Goal: Task Accomplishment & Management: Manage account settings

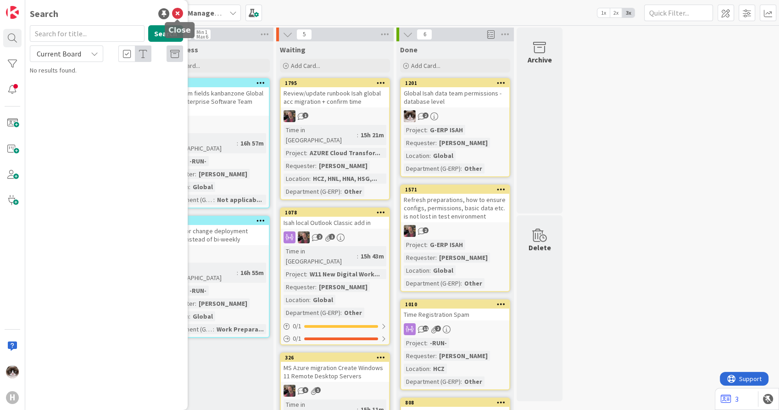
click at [177, 15] on icon at bounding box center [177, 13] width 11 height 11
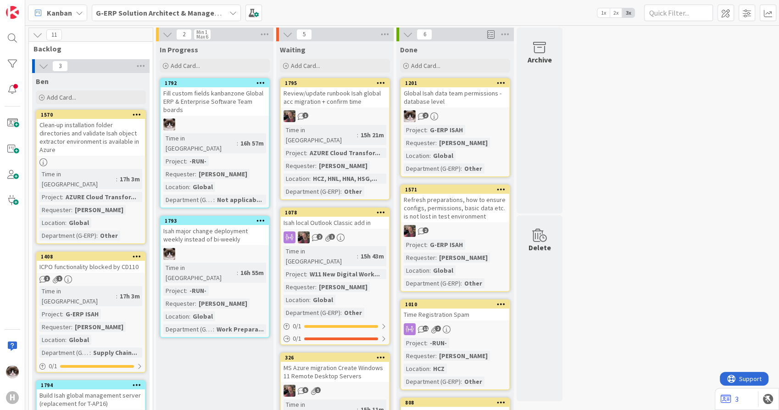
click at [177, 15] on b "G-ERP Solution Architect & Management" at bounding box center [164, 12] width 136 height 9
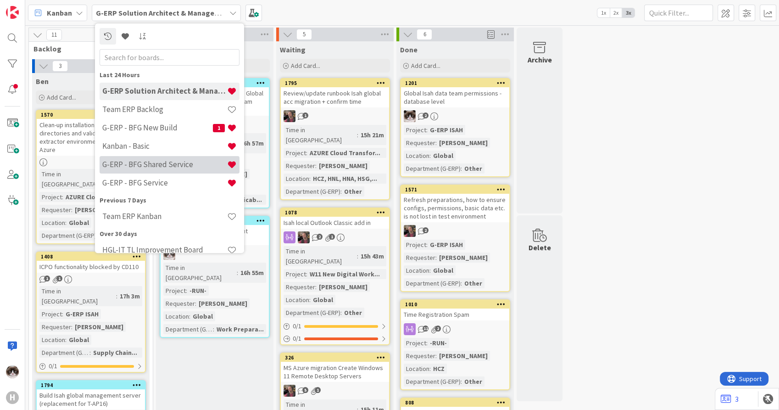
click at [166, 157] on div "G-ERP - BFG Shared Service" at bounding box center [170, 164] width 140 height 17
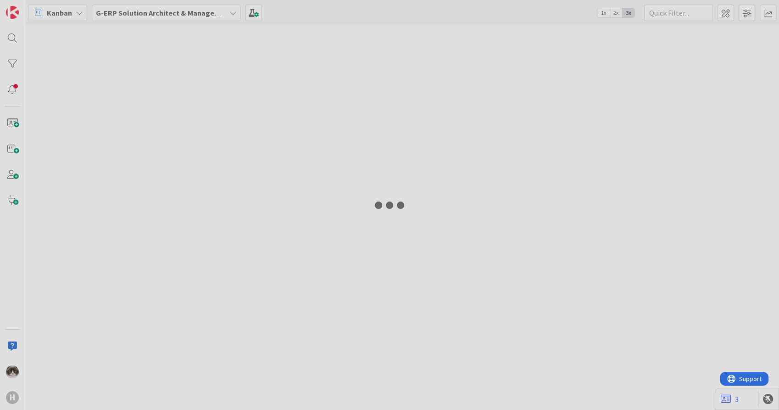
click at [166, 157] on div at bounding box center [389, 205] width 779 height 410
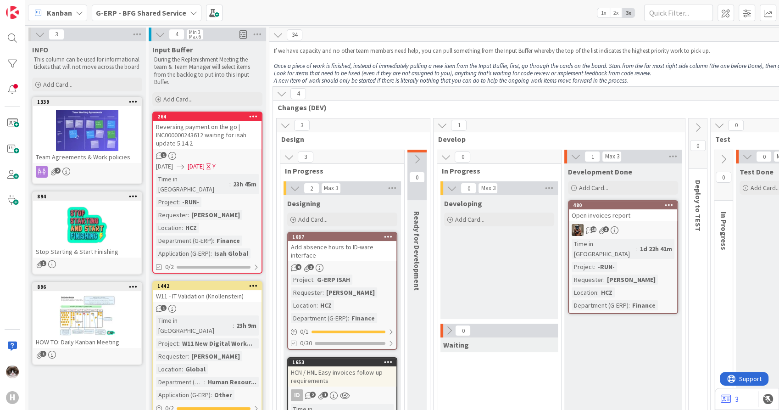
click at [613, 261] on div "-RUN-" at bounding box center [606, 266] width 22 height 10
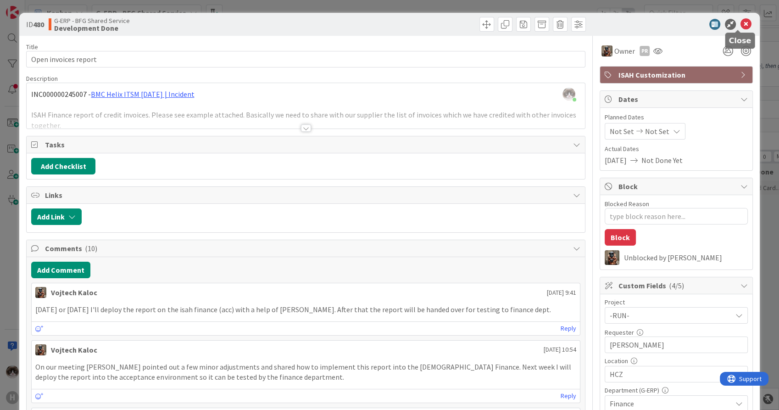
click at [741, 26] on icon at bounding box center [745, 24] width 11 height 11
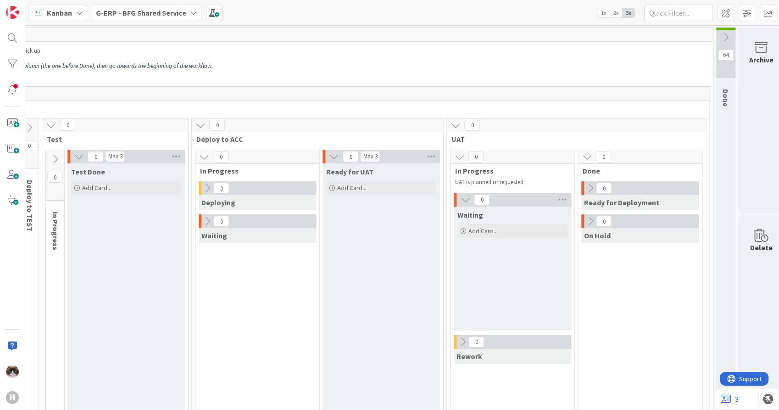
scroll to position [0, 683]
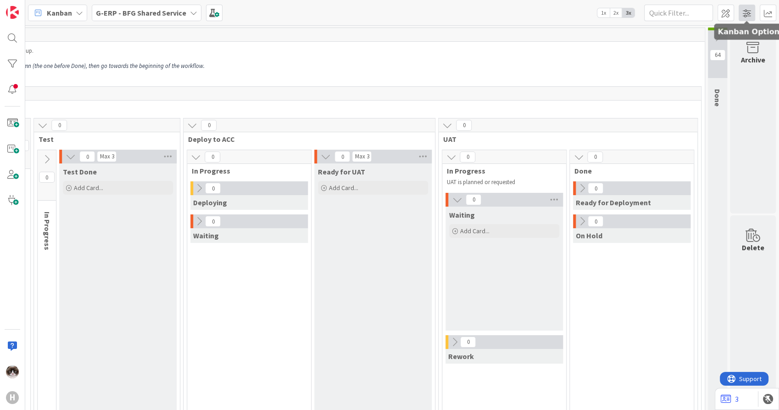
click at [744, 11] on span at bounding box center [746, 13] width 17 height 17
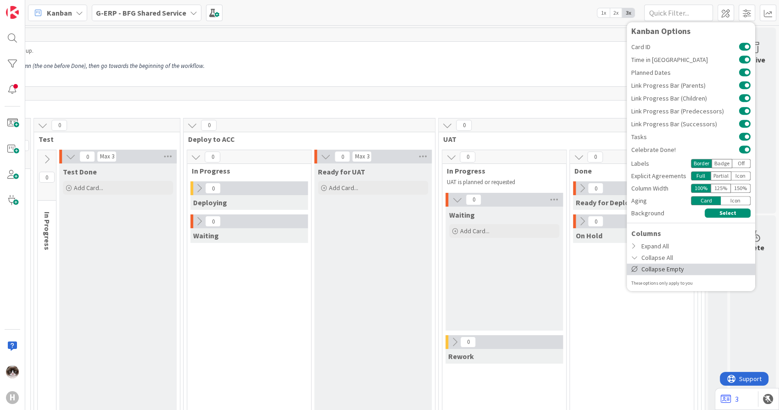
click at [656, 273] on div "Collapse Empty" at bounding box center [690, 268] width 128 height 11
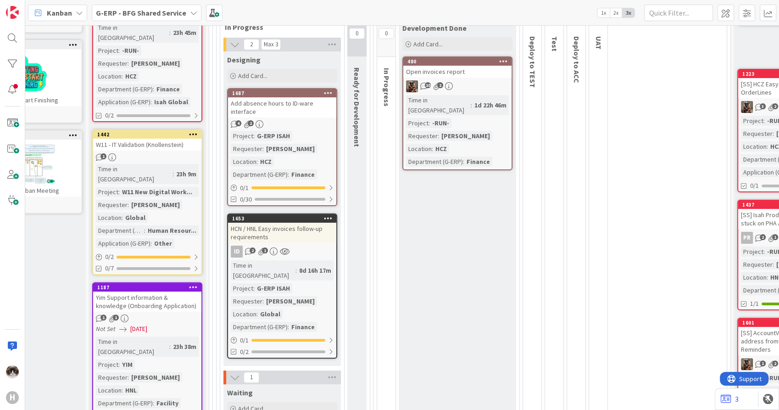
scroll to position [153, 60]
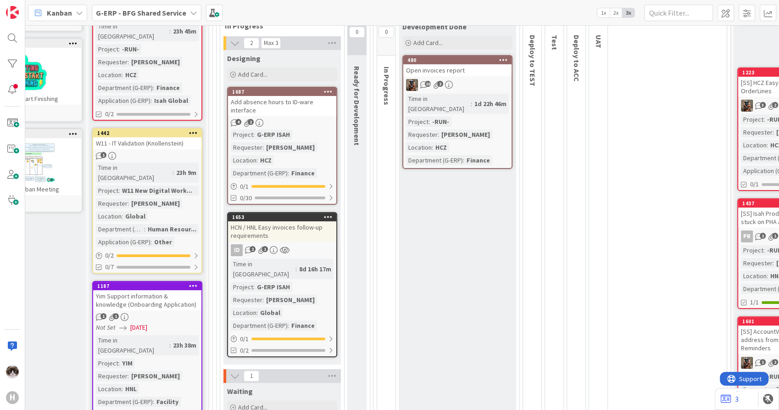
click at [304, 246] on div "ID 2 1" at bounding box center [282, 250] width 108 height 12
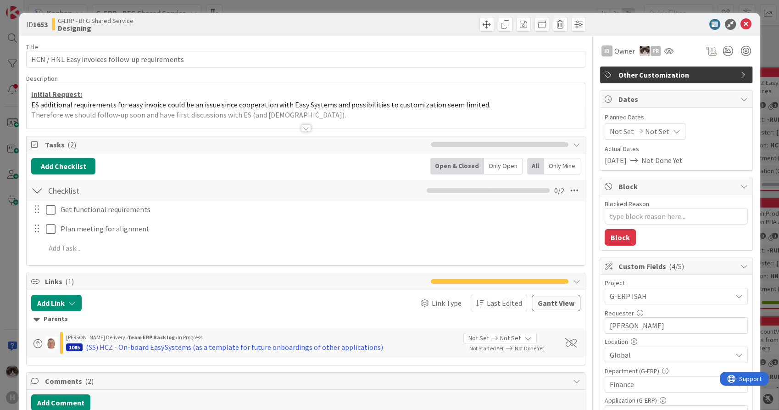
type textarea "x"
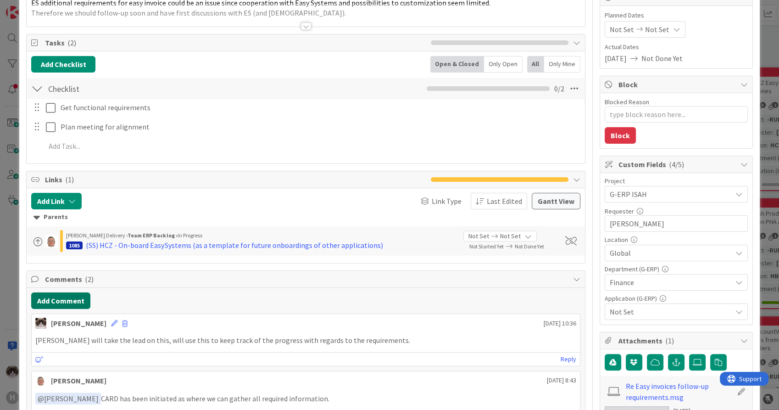
click at [74, 299] on button "Add Comment" at bounding box center [60, 300] width 59 height 17
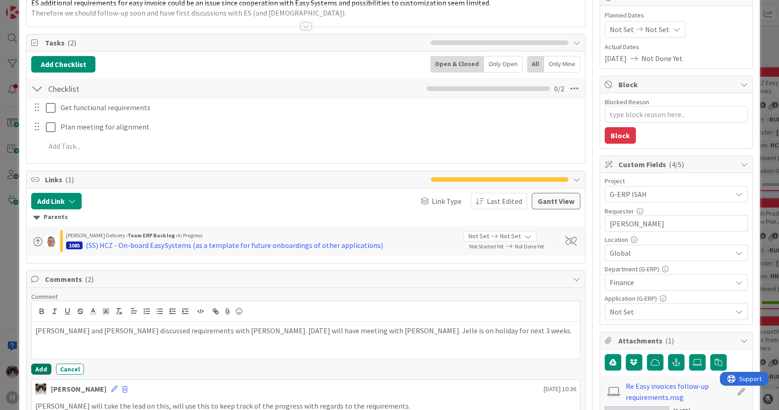
click at [44, 367] on button "Add" at bounding box center [41, 368] width 20 height 11
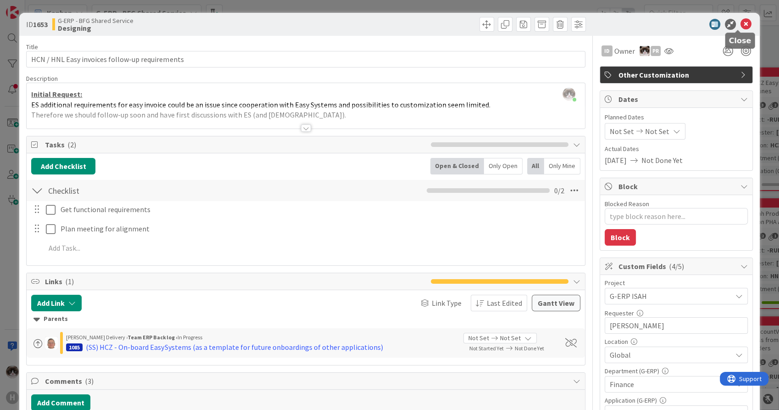
click at [740, 21] on icon at bounding box center [745, 24] width 11 height 11
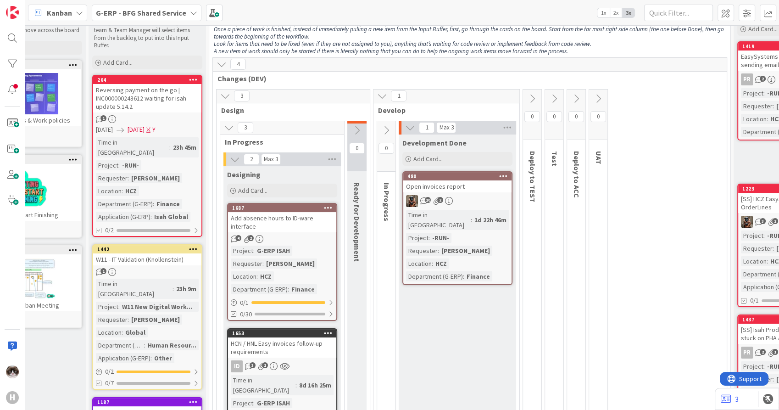
scroll to position [102, 60]
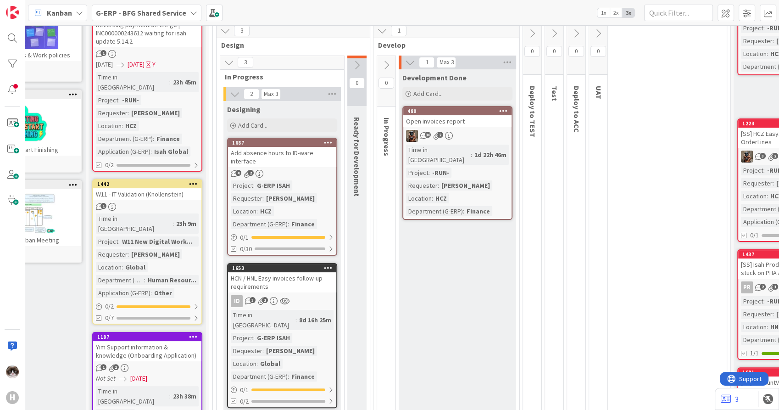
click at [488, 137] on div "10 2" at bounding box center [457, 136] width 108 height 12
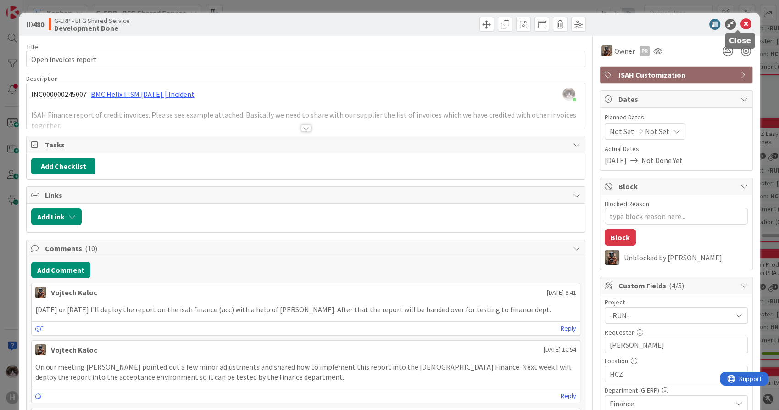
click at [740, 21] on icon at bounding box center [745, 24] width 11 height 11
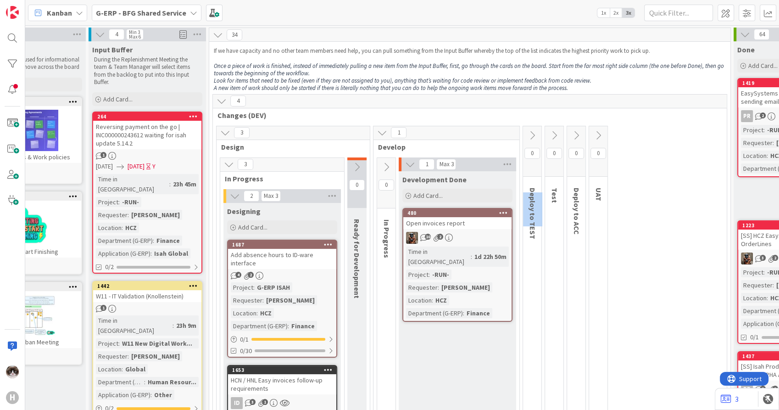
drag, startPoint x: 532, startPoint y: 191, endPoint x: 530, endPoint y: 222, distance: 30.8
click at [530, 222] on span "Deploy to TEST" at bounding box center [532, 213] width 9 height 51
drag, startPoint x: 530, startPoint y: 222, endPoint x: 547, endPoint y: 231, distance: 18.9
drag, startPoint x: 553, startPoint y: 187, endPoint x: 555, endPoint y: 197, distance: 10.3
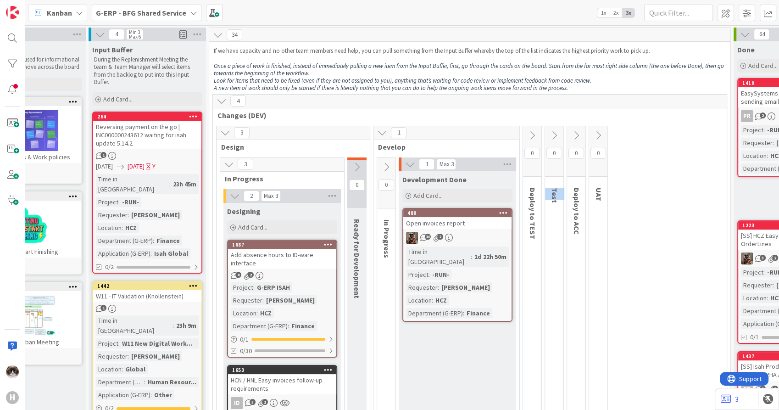
click at [555, 197] on span "Test" at bounding box center [554, 195] width 9 height 15
drag, startPoint x: 555, startPoint y: 197, endPoint x: 579, endPoint y: 188, distance: 25.1
click at [579, 188] on span "Deploy to ACC" at bounding box center [576, 211] width 9 height 47
drag, startPoint x: 579, startPoint y: 188, endPoint x: 600, endPoint y: 191, distance: 21.8
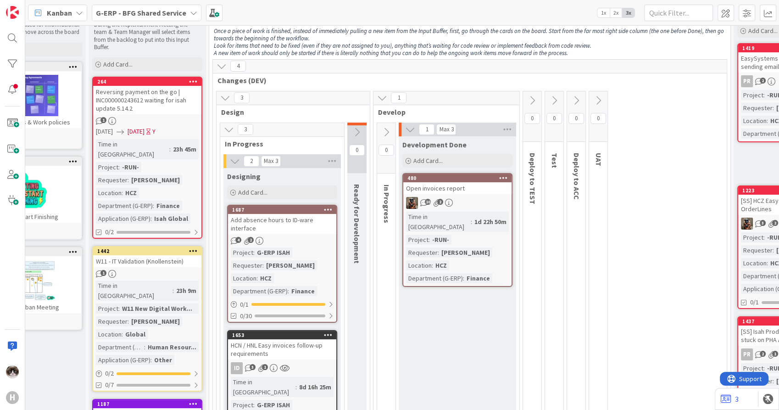
scroll to position [51, 60]
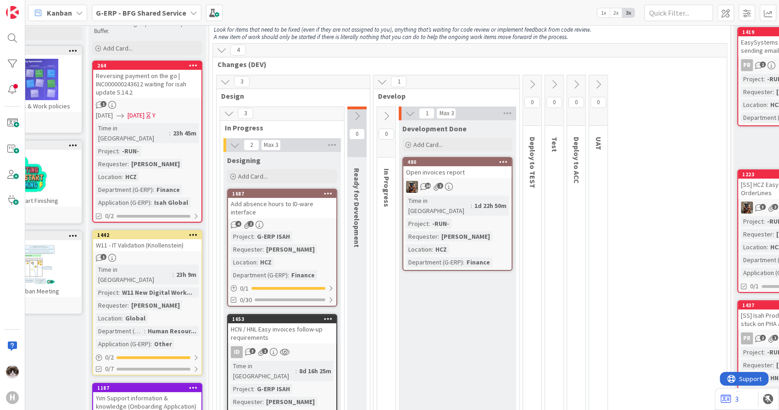
click at [549, 84] on icon at bounding box center [554, 84] width 10 height 10
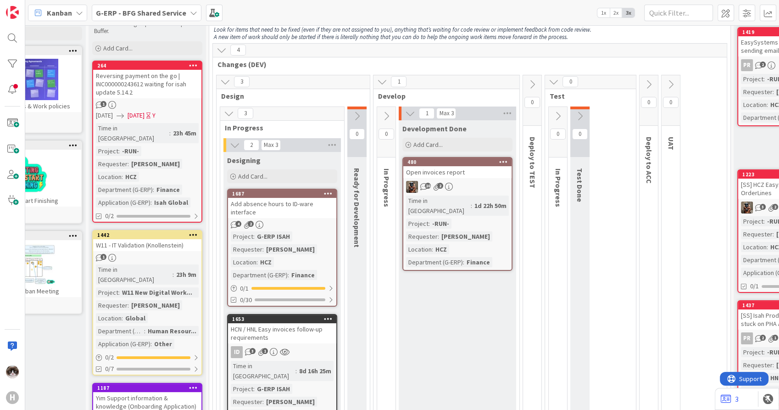
click at [580, 114] on icon at bounding box center [580, 116] width 10 height 10
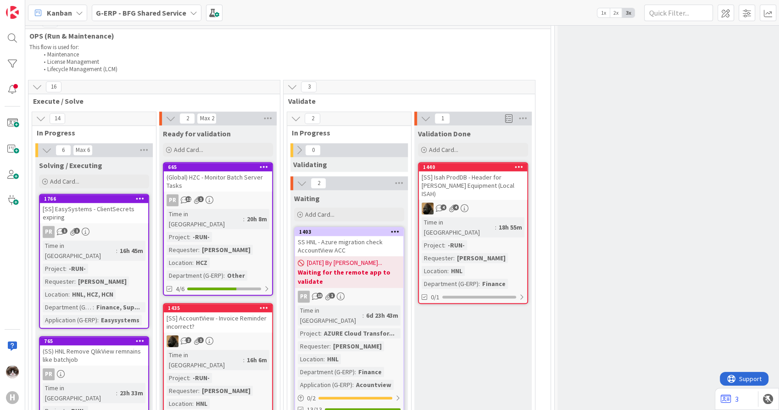
scroll to position [764, 248]
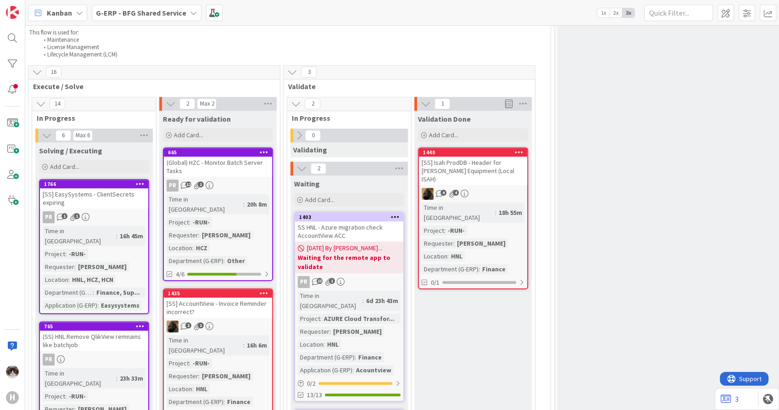
click at [496, 188] on div "4 4" at bounding box center [473, 194] width 108 height 12
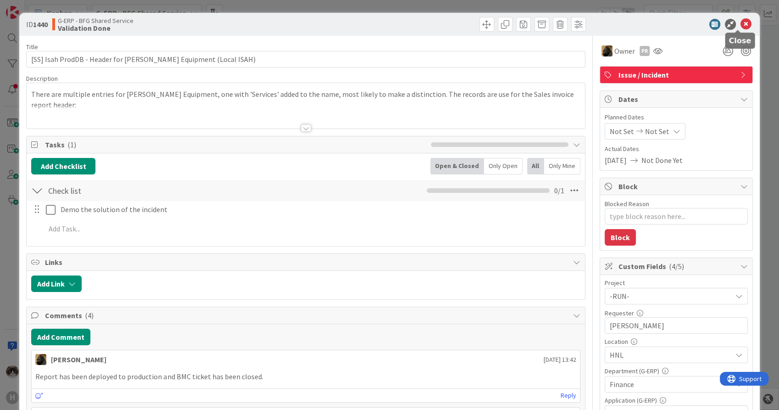
click at [740, 21] on icon at bounding box center [745, 24] width 11 height 11
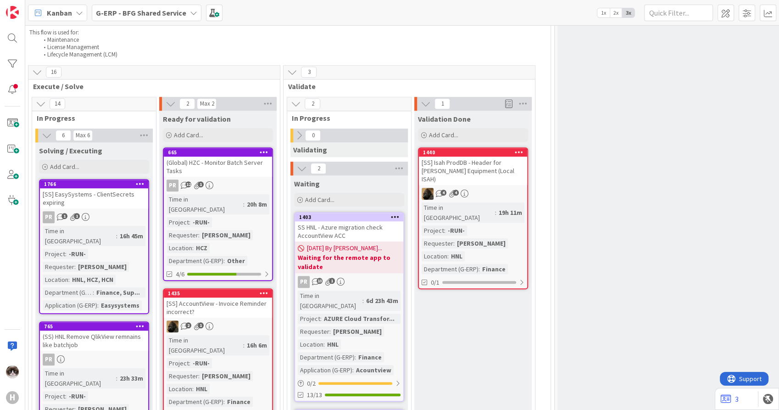
click at [520, 149] on icon at bounding box center [519, 152] width 9 height 6
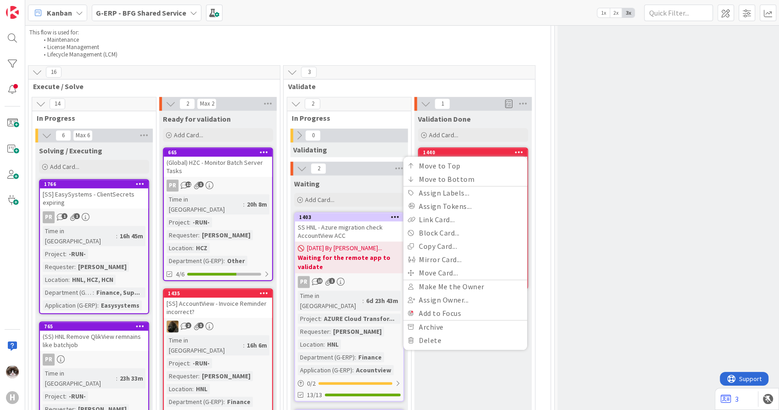
click at [432, 266] on link "Move Card..." at bounding box center [465, 272] width 124 height 13
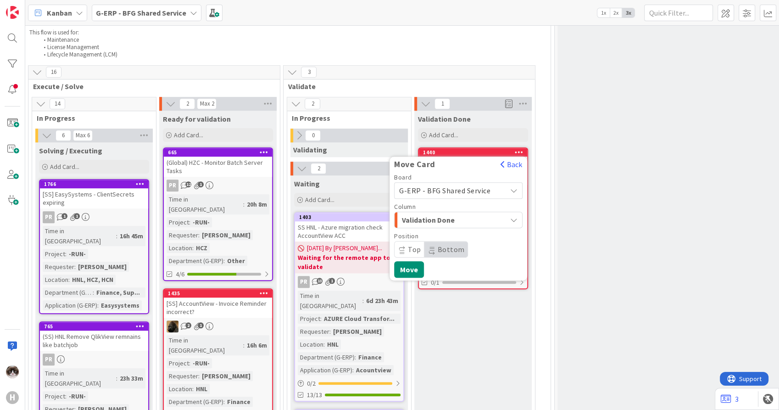
click at [475, 212] on div "Validation Done" at bounding box center [452, 219] width 107 height 15
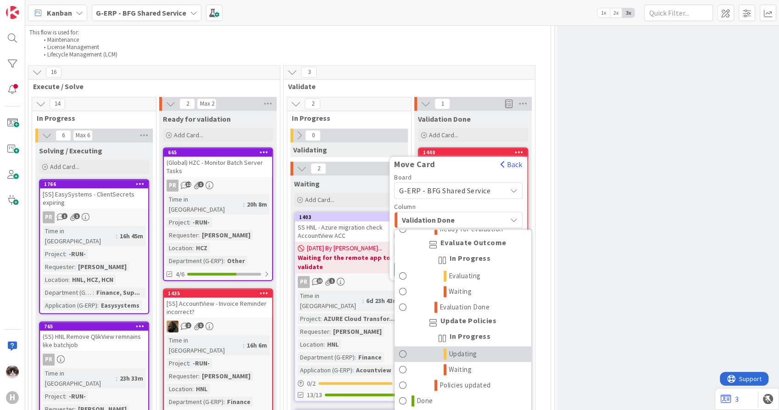
scroll to position [1177, 0]
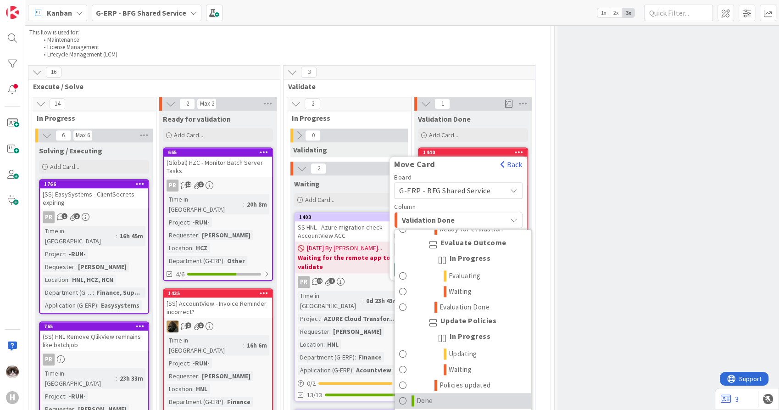
click at [448, 393] on link "Done" at bounding box center [462, 401] width 137 height 16
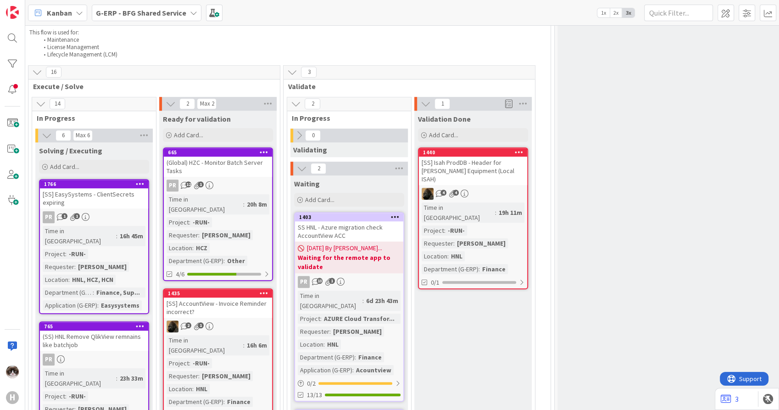
click at [517, 149] on icon at bounding box center [519, 152] width 9 height 6
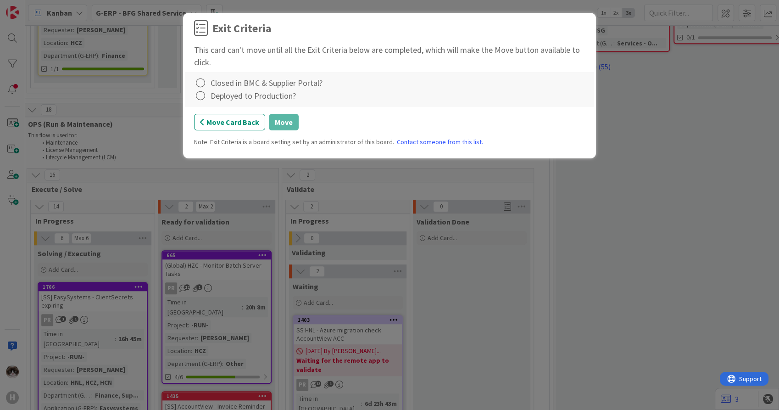
scroll to position [659, 253]
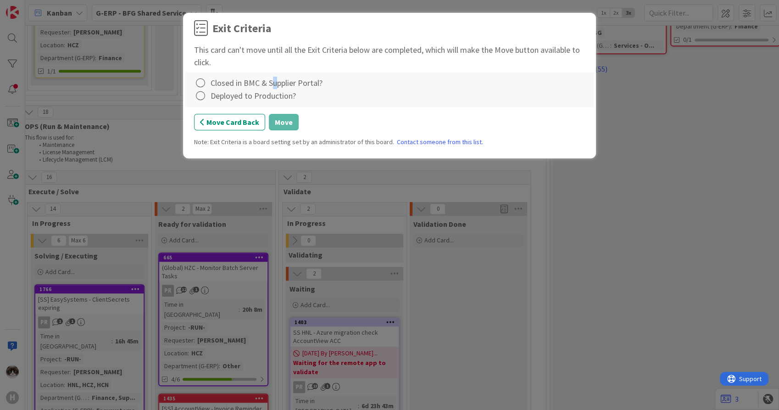
drag, startPoint x: 287, startPoint y: 86, endPoint x: 310, endPoint y: 86, distance: 22.9
click at [310, 86] on div "Closed in BMC & Supplier Portal?" at bounding box center [266, 83] width 112 height 12
click at [242, 128] on button "Move Card Back" at bounding box center [229, 122] width 71 height 17
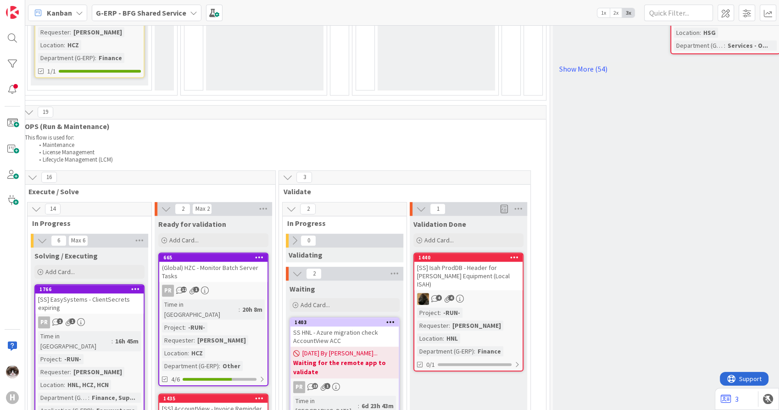
click at [484, 293] on div "4 4" at bounding box center [468, 299] width 108 height 12
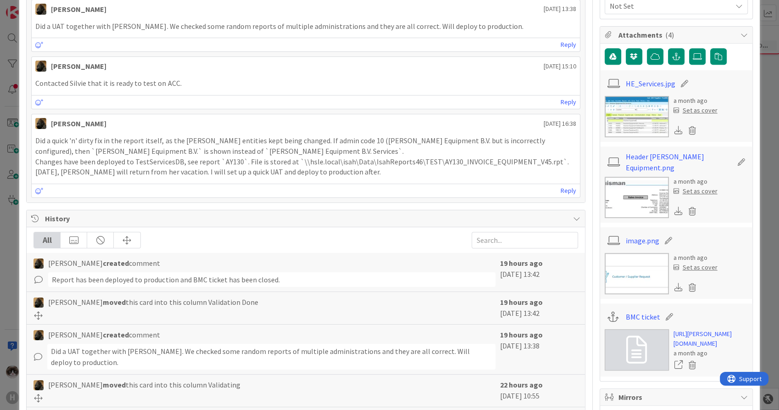
scroll to position [560, 0]
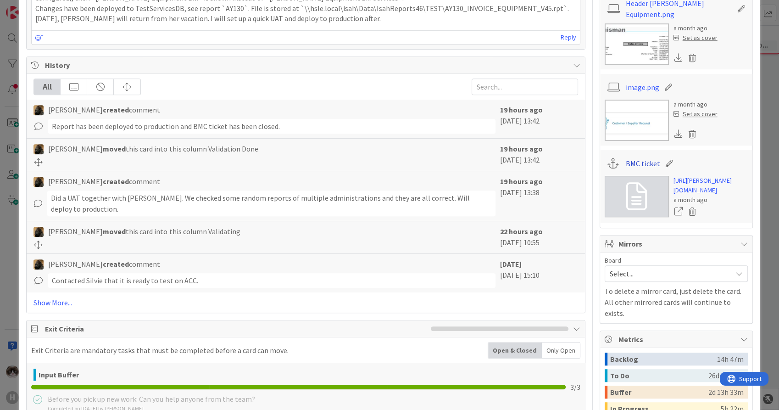
click at [625, 158] on link "BMC ticket" at bounding box center [642, 163] width 34 height 11
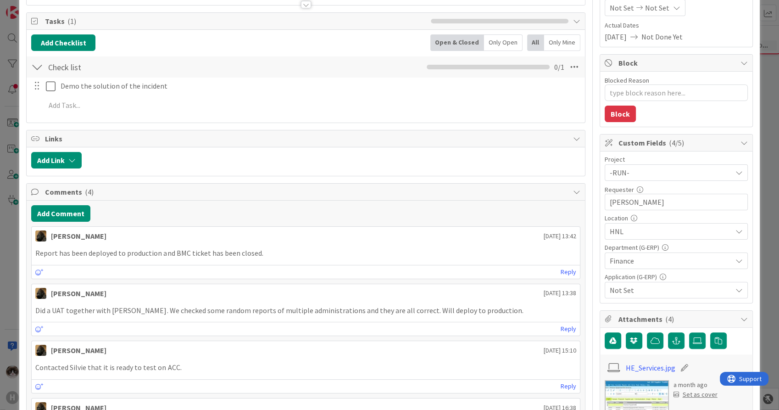
scroll to position [0, 0]
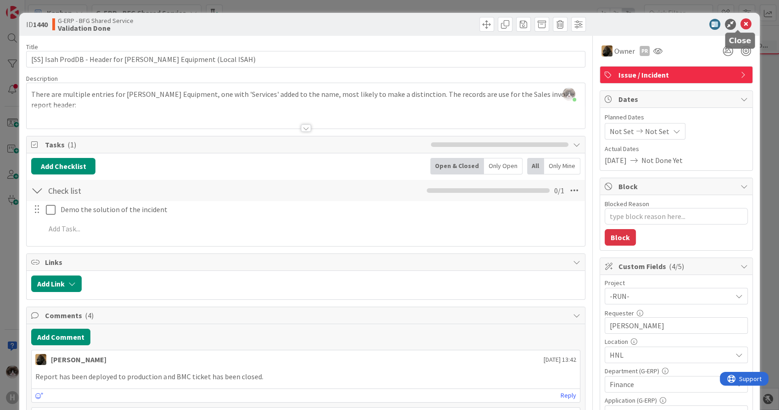
click at [740, 24] on icon at bounding box center [745, 24] width 11 height 11
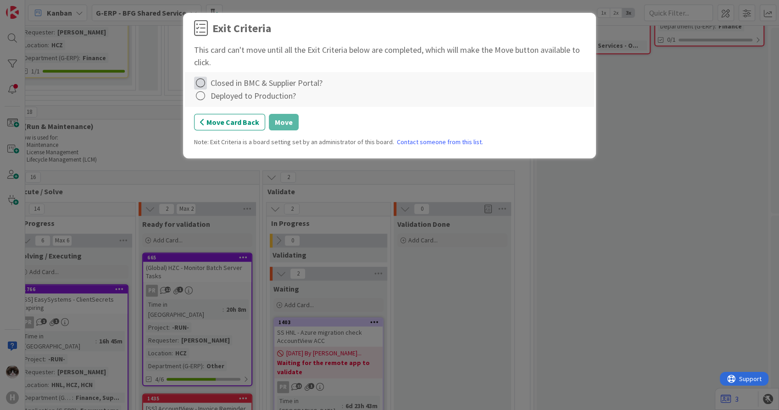
click at [201, 84] on icon at bounding box center [200, 83] width 13 height 13
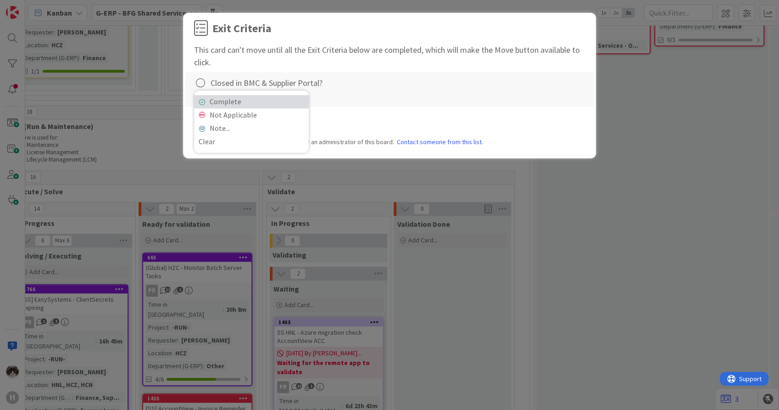
click at [208, 103] on link "Complete" at bounding box center [251, 101] width 115 height 13
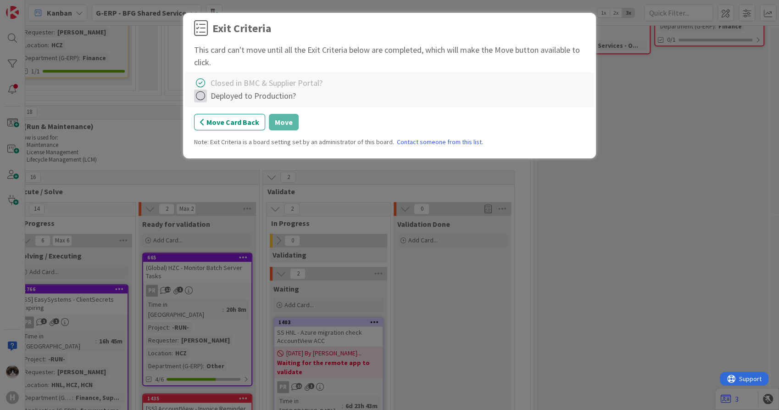
click at [205, 96] on icon at bounding box center [200, 95] width 13 height 13
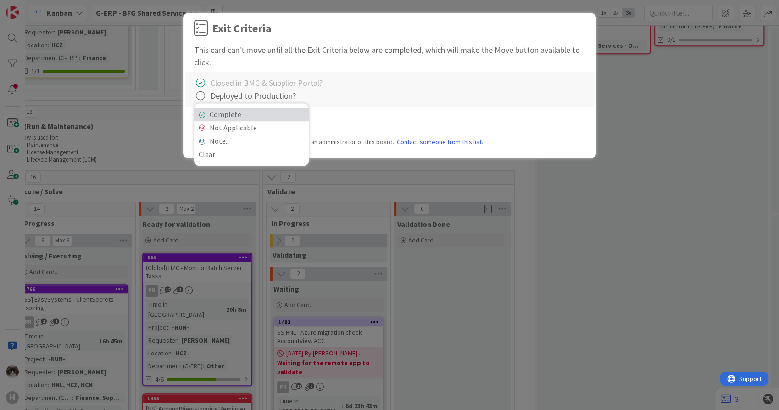
click at [216, 114] on link "Complete" at bounding box center [251, 114] width 115 height 13
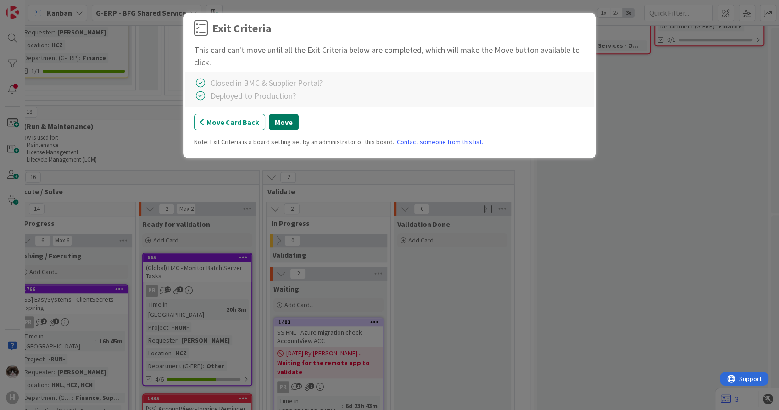
click at [289, 123] on button "Move" at bounding box center [284, 122] width 30 height 17
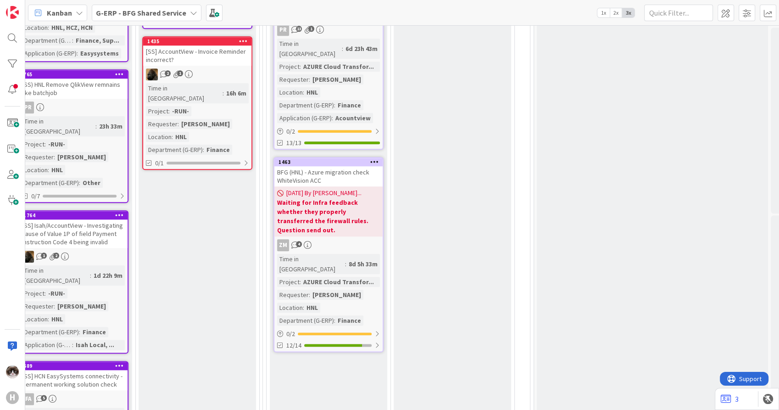
scroll to position [965, 269]
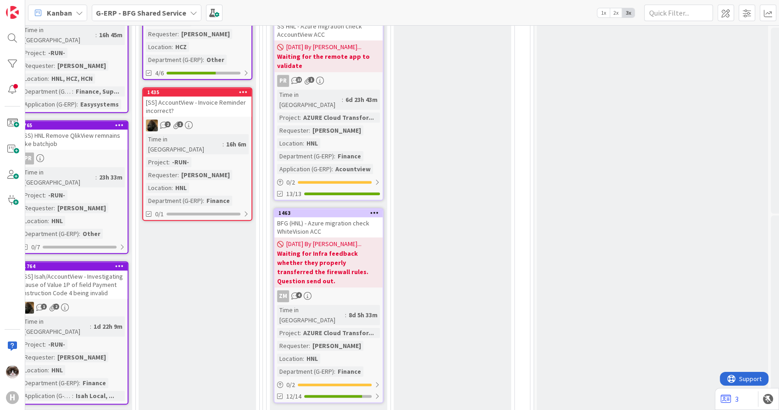
click at [362, 237] on div "[DATE] By [PERSON_NAME]... Waiting for Infra feedback whether they properly tra…" at bounding box center [328, 262] width 108 height 50
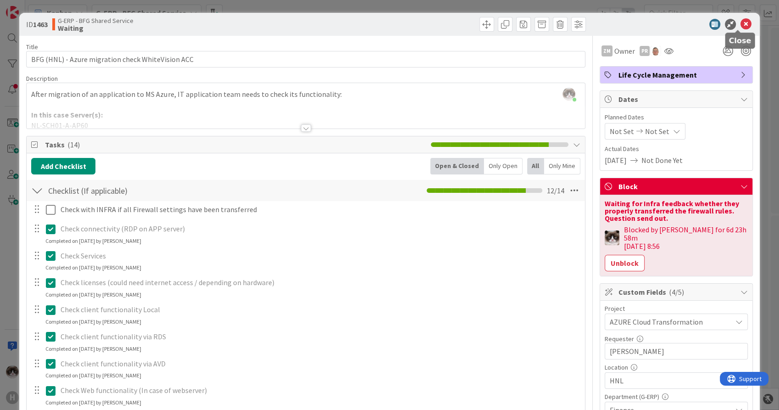
click at [740, 24] on icon at bounding box center [745, 24] width 11 height 11
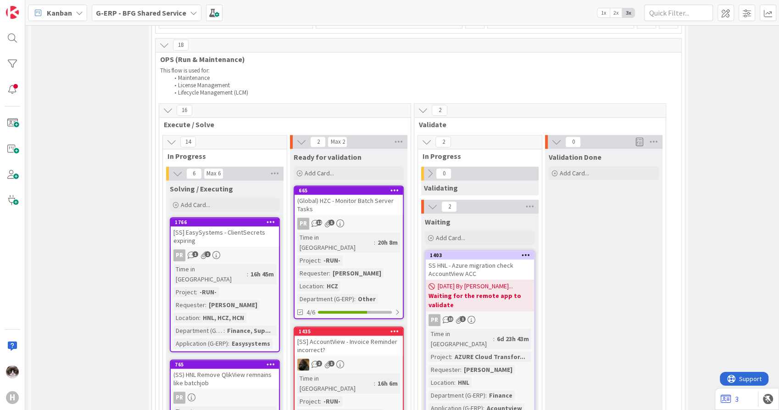
scroll to position [710, 117]
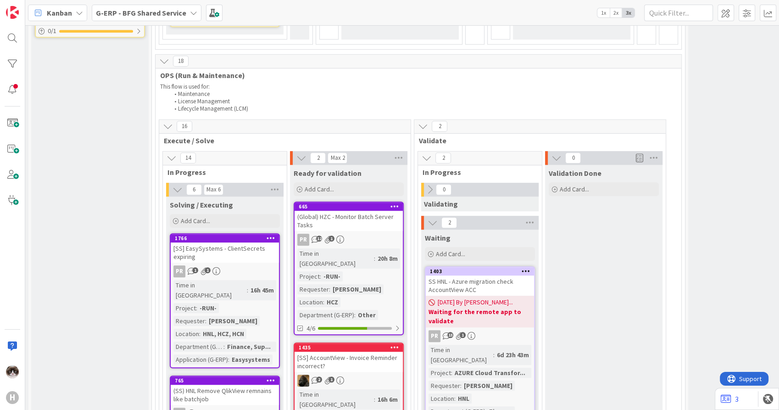
click at [360, 210] on div "(Global) HZC - Monitor Batch Server Tasks" at bounding box center [348, 220] width 108 height 20
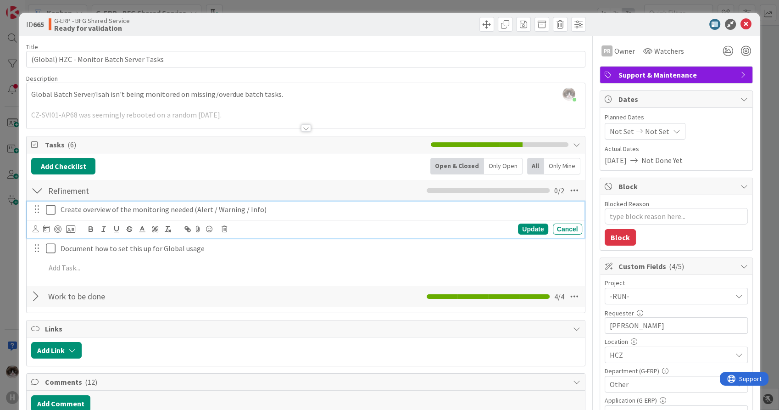
click at [274, 213] on p "Create overview of the monitoring needed (Alert / Warning / Info)" at bounding box center [320, 209] width 518 height 11
click at [222, 226] on icon at bounding box center [224, 229] width 6 height 6
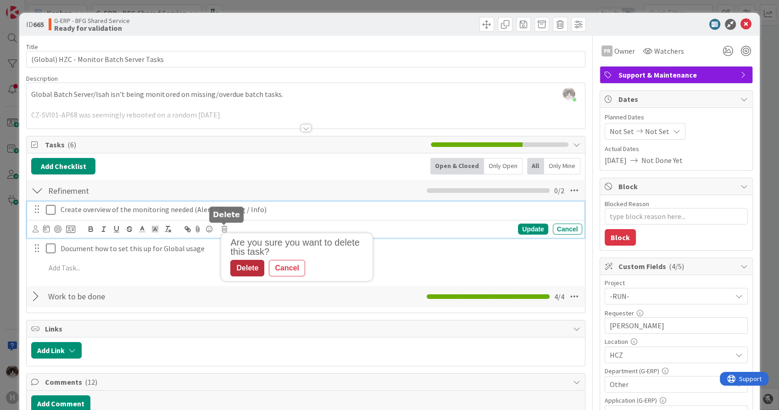
click at [253, 266] on div "Delete" at bounding box center [247, 268] width 34 height 17
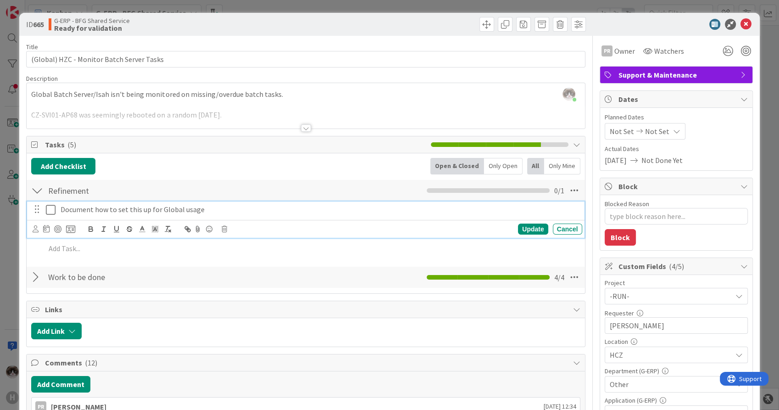
click at [202, 210] on p "Document how to set this up for Global usage" at bounding box center [320, 209] width 518 height 11
click at [225, 227] on icon at bounding box center [224, 229] width 6 height 6
click at [247, 267] on div "Delete" at bounding box center [247, 268] width 34 height 17
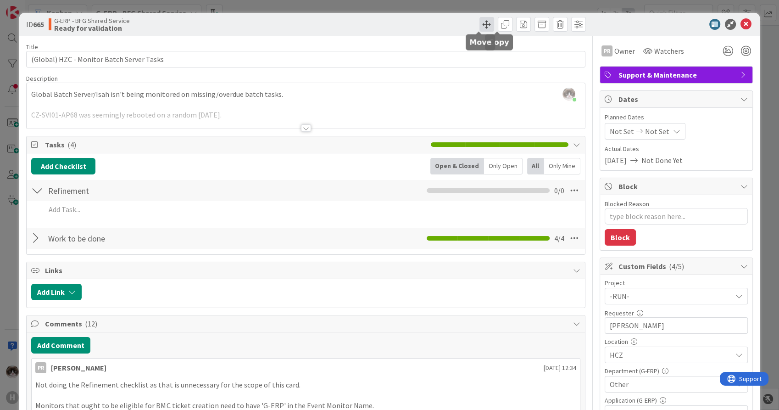
click at [479, 25] on span at bounding box center [486, 24] width 15 height 15
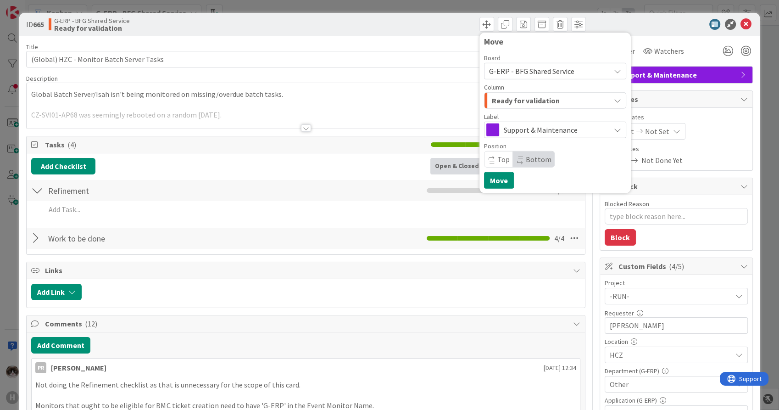
click at [554, 99] on div "Ready for validation" at bounding box center [549, 100] width 121 height 15
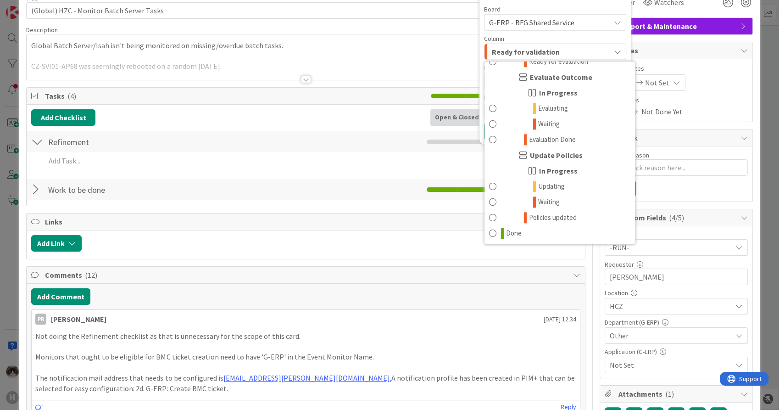
scroll to position [51, 0]
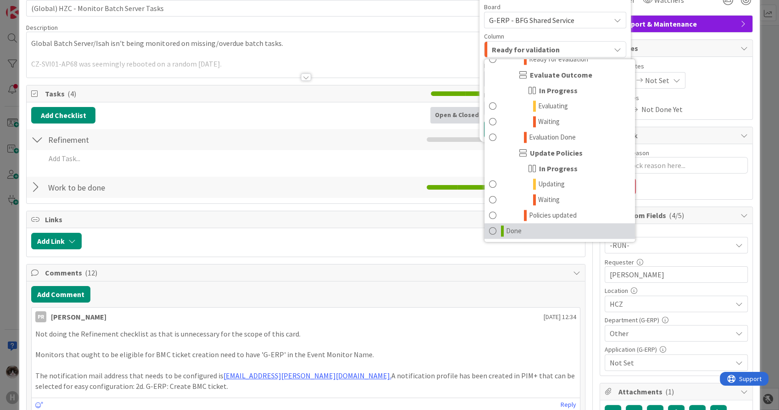
click at [547, 223] on link "Done" at bounding box center [559, 231] width 150 height 16
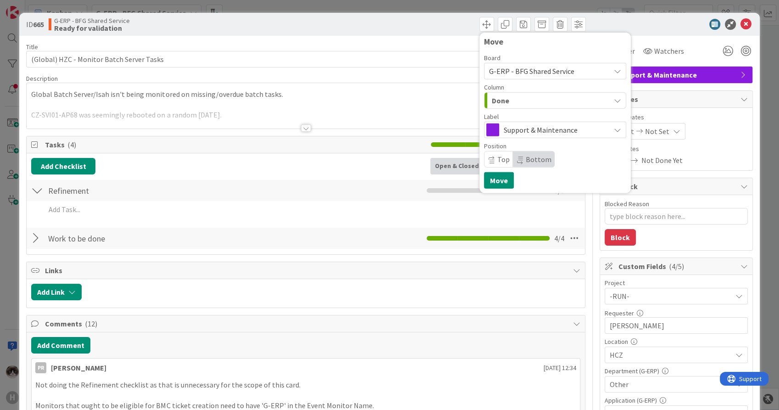
scroll to position [0, 0]
click at [484, 177] on button "Move" at bounding box center [499, 180] width 30 height 17
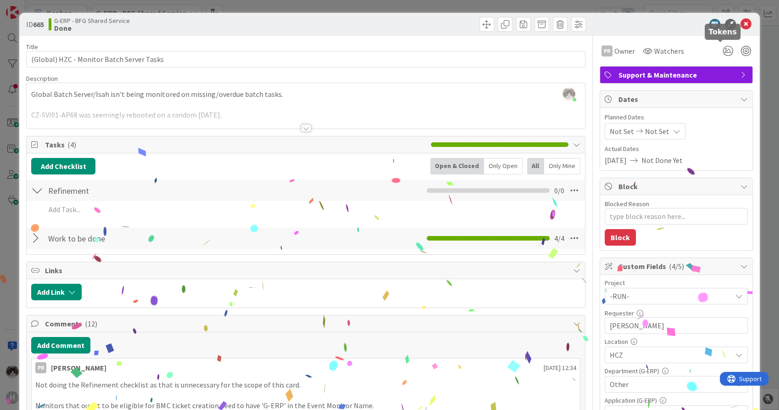
click at [740, 25] on icon at bounding box center [745, 24] width 11 height 11
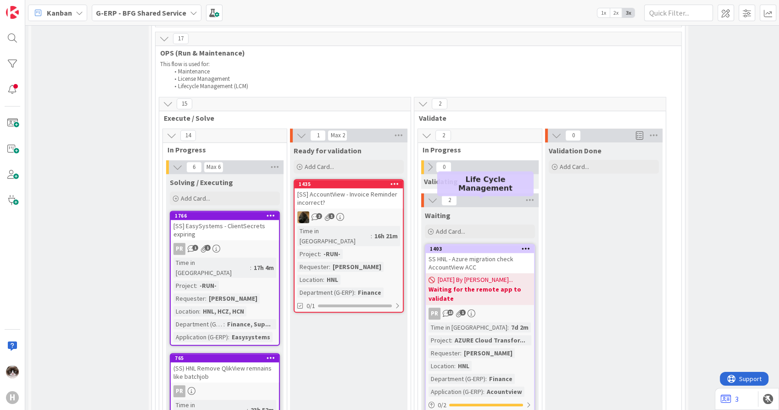
scroll to position [761, 117]
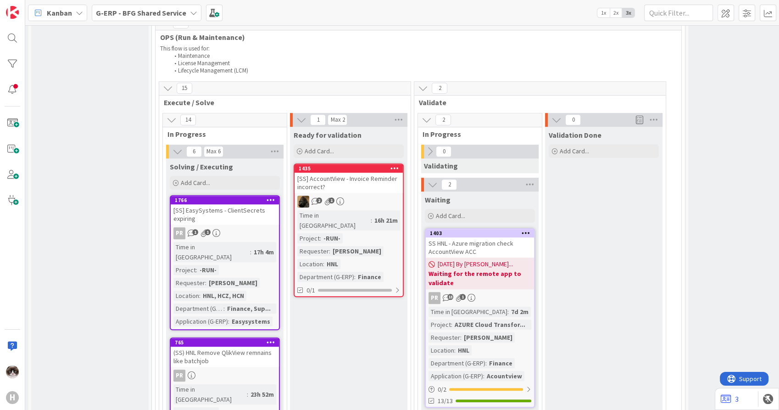
click at [370, 195] on div "2 1" at bounding box center [348, 201] width 108 height 12
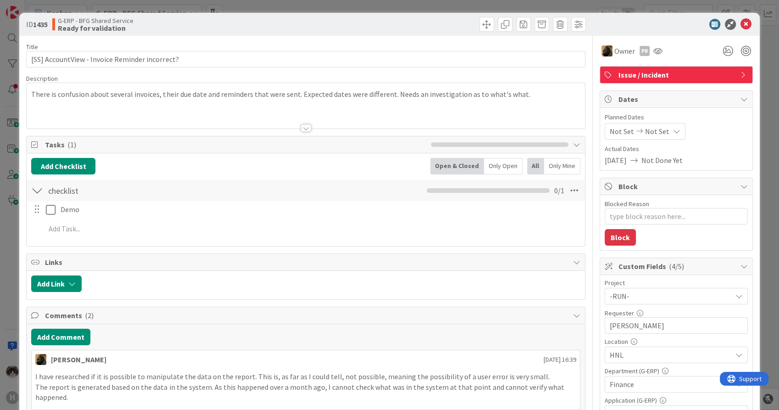
scroll to position [51, 0]
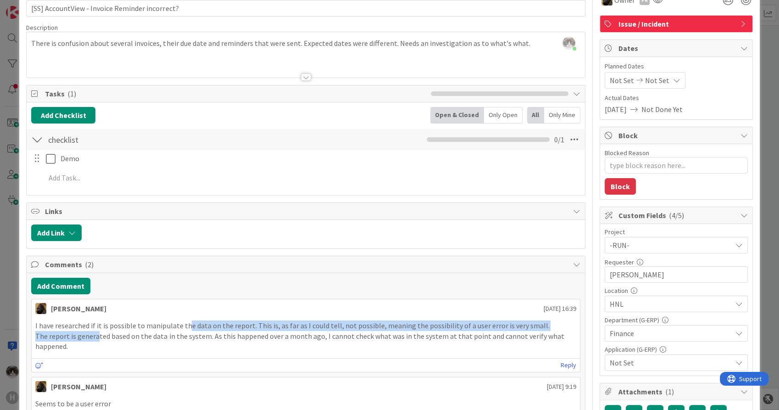
drag, startPoint x: 97, startPoint y: 330, endPoint x: 185, endPoint y: 327, distance: 88.1
click at [185, 327] on div "I have researched if it is possible to manipulate the data on the report. This …" at bounding box center [305, 335] width 540 height 31
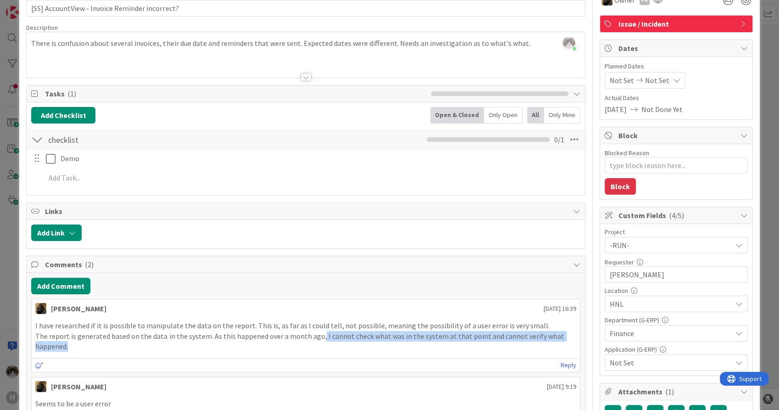
drag, startPoint x: 317, startPoint y: 338, endPoint x: 396, endPoint y: 349, distance: 79.2
click at [396, 349] on p "The report is generated based on the data in the system. As this happened over …" at bounding box center [305, 341] width 540 height 21
drag, startPoint x: 396, startPoint y: 349, endPoint x: 381, endPoint y: 356, distance: 17.0
click at [381, 358] on div "Reply" at bounding box center [306, 365] width 548 height 14
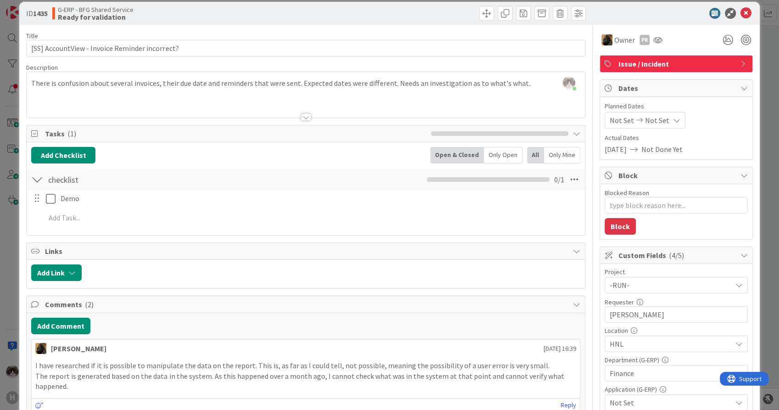
scroll to position [0, 0]
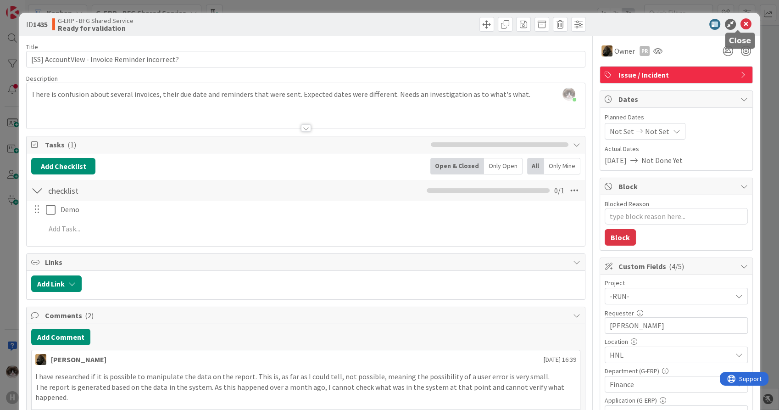
click at [740, 26] on icon at bounding box center [745, 24] width 11 height 11
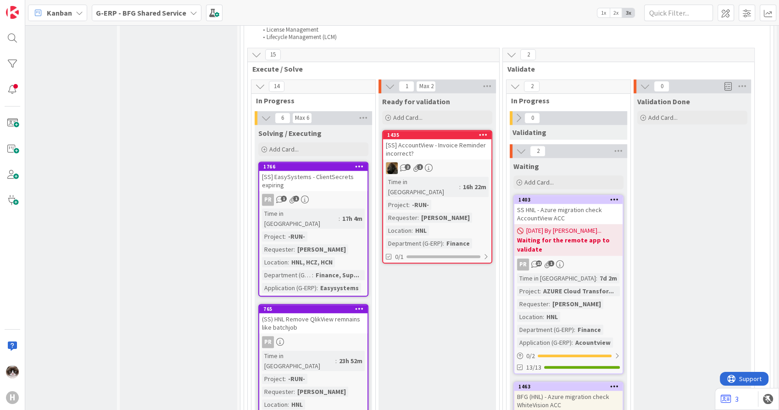
scroll to position [812, 29]
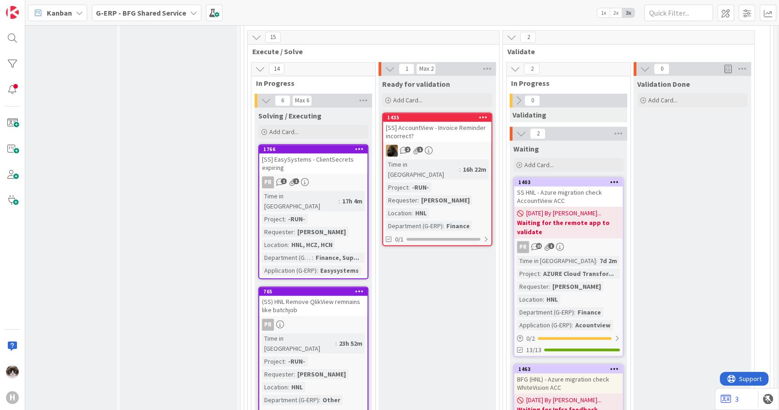
click at [335, 176] on div "PR 1 1" at bounding box center [313, 182] width 108 height 12
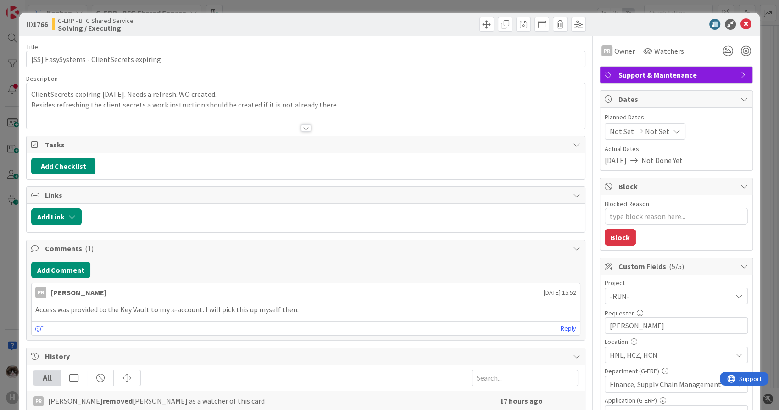
click at [304, 124] on div at bounding box center [306, 127] width 10 height 7
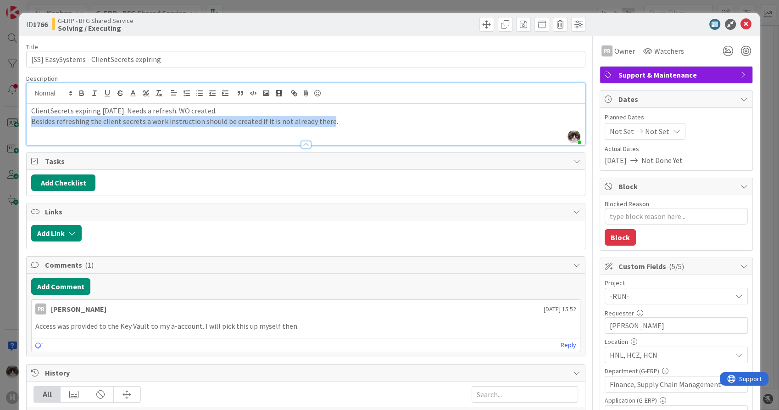
drag, startPoint x: 325, startPoint y: 118, endPoint x: 8, endPoint y: 117, distance: 317.3
click at [8, 117] on div "ID 1766 G-ERP - BFG Shared Service Solving / Executing Title 41 / 128 [SS] Easy…" at bounding box center [389, 205] width 779 height 410
drag, startPoint x: 330, startPoint y: 122, endPoint x: 19, endPoint y: 121, distance: 311.4
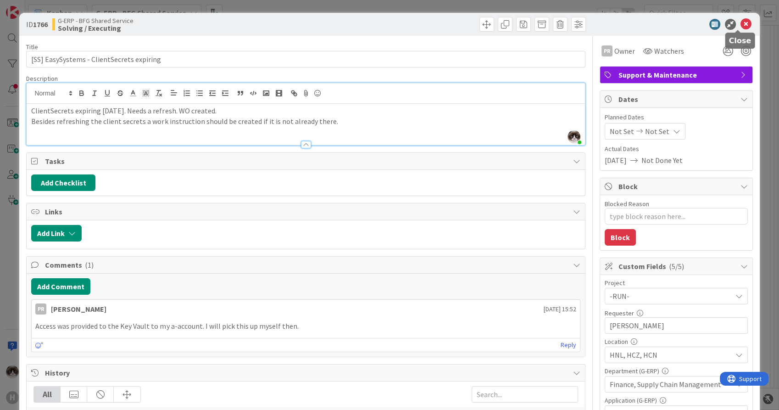
click at [740, 23] on icon at bounding box center [745, 24] width 11 height 11
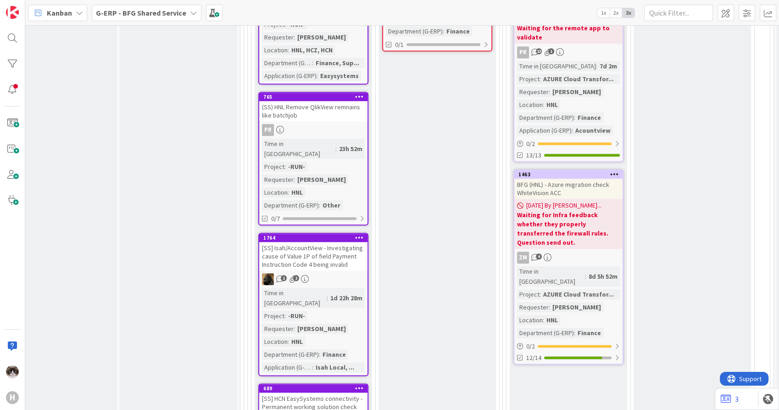
scroll to position [1067, 29]
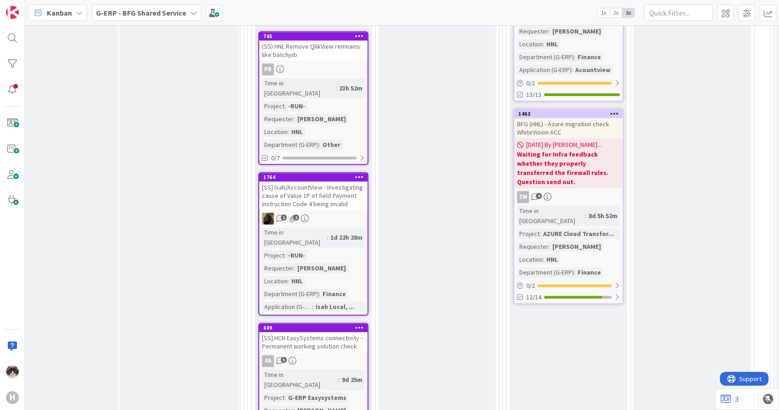
click at [343, 181] on div "[SS] Isah/AccountView - Investigating cause of Value 1P of field Payment Instru…" at bounding box center [313, 195] width 108 height 28
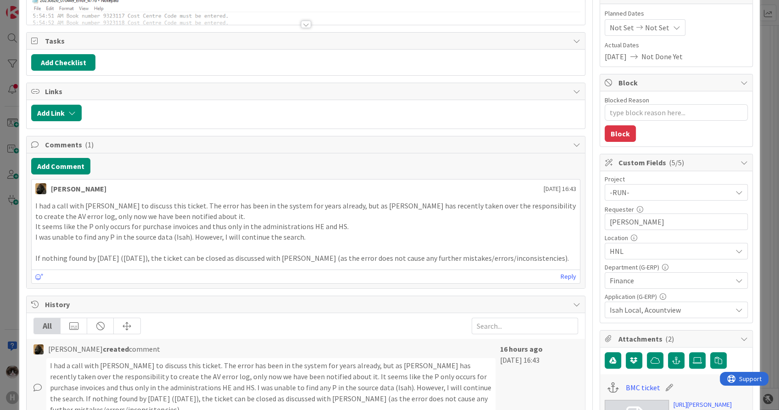
scroll to position [102, 0]
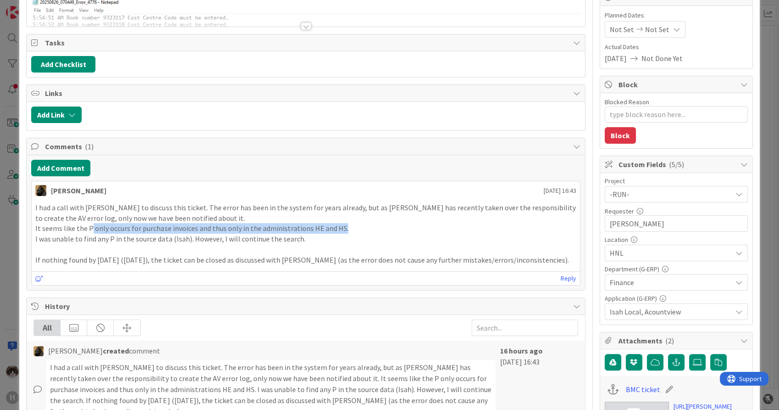
drag, startPoint x: 92, startPoint y: 228, endPoint x: 361, endPoint y: 231, distance: 269.2
click at [361, 231] on p "It seems like the P only occurs for purchase invoices and thus only in the admi…" at bounding box center [305, 228] width 540 height 11
click at [327, 238] on p "I was unable to find any P in the source data (Isah). However, I will continue …" at bounding box center [305, 238] width 540 height 11
drag, startPoint x: 346, startPoint y: 227, endPoint x: 14, endPoint y: 230, distance: 332.0
click at [14, 230] on div "ID 1764 G-ERP - BFG Shared Service Solving / Executing Title 105 / 128 [SS] Isa…" at bounding box center [389, 205] width 779 height 410
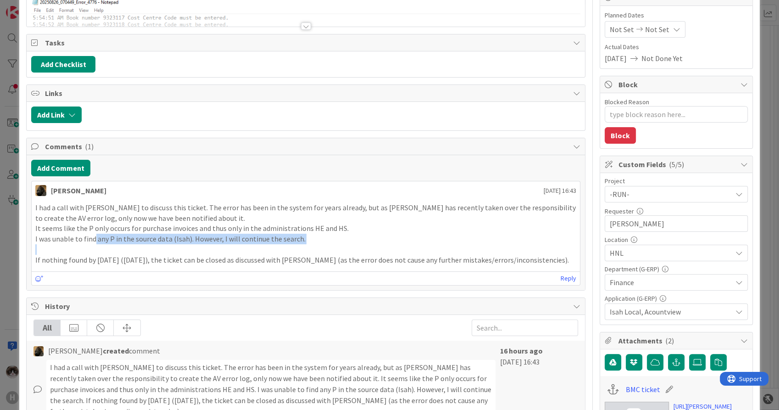
drag, startPoint x: 94, startPoint y: 238, endPoint x: 333, endPoint y: 243, distance: 239.0
click at [333, 243] on div "I had a call with [PERSON_NAME] to discuss this ticket. The error has been in t…" at bounding box center [305, 233] width 540 height 62
drag, startPoint x: 333, startPoint y: 243, endPoint x: 308, endPoint y: 244, distance: 25.3
click at [308, 244] on p at bounding box center [305, 249] width 540 height 11
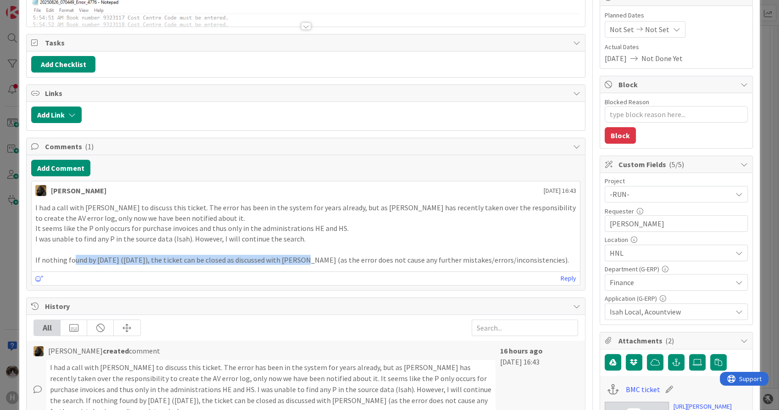
drag, startPoint x: 74, startPoint y: 256, endPoint x: 299, endPoint y: 266, distance: 224.9
click at [299, 266] on div "I had a call with [PERSON_NAME] to discuss this ticket. The error has been in t…" at bounding box center [306, 234] width 548 height 70
drag, startPoint x: 299, startPoint y: 266, endPoint x: 356, endPoint y: 268, distance: 57.3
click at [356, 268] on div "[PERSON_NAME] [DATE] 16:43 I had a call with [PERSON_NAME] to discuss this tick…" at bounding box center [305, 233] width 548 height 105
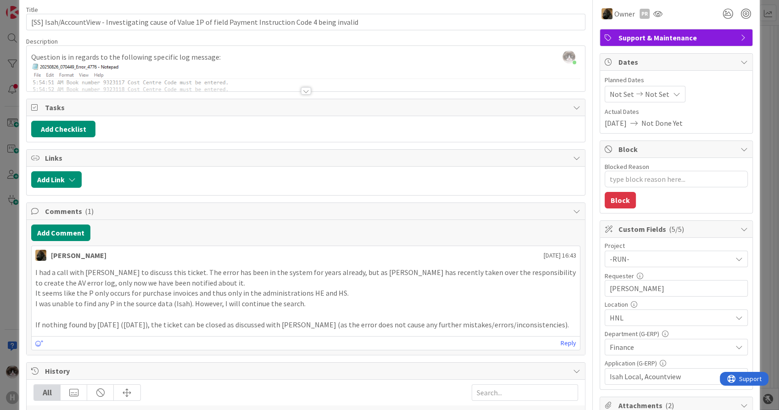
scroll to position [0, 0]
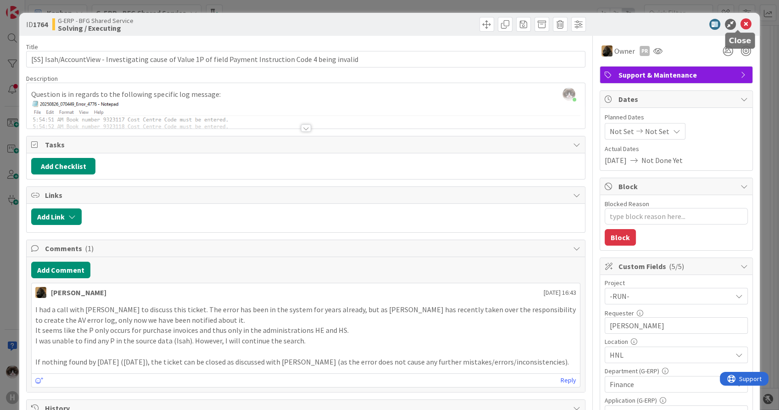
click at [742, 22] on icon at bounding box center [745, 24] width 11 height 11
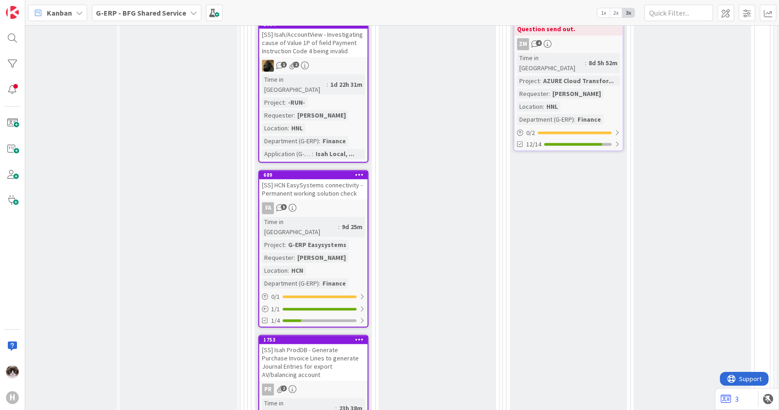
scroll to position [1270, 29]
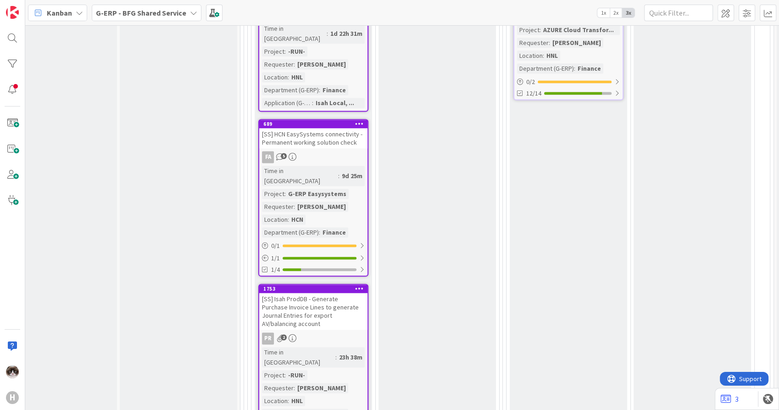
click at [351, 119] on link "689 [SS] HCN EasySystems connectivity - Permanent working solution check FA 5 T…" at bounding box center [313, 197] width 110 height 157
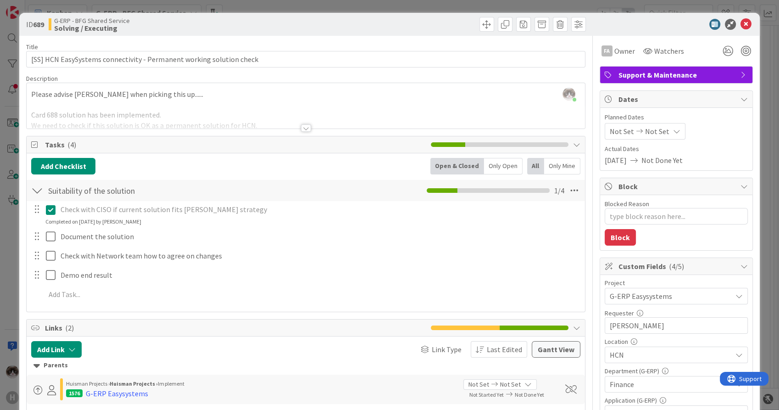
click at [301, 130] on div at bounding box center [306, 127] width 10 height 7
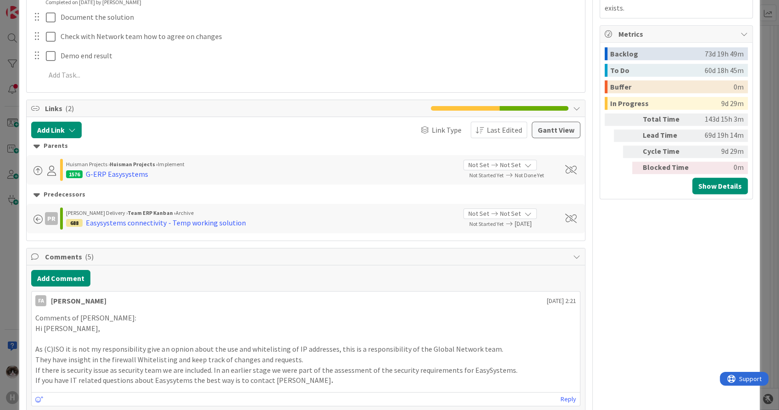
scroll to position [611, 0]
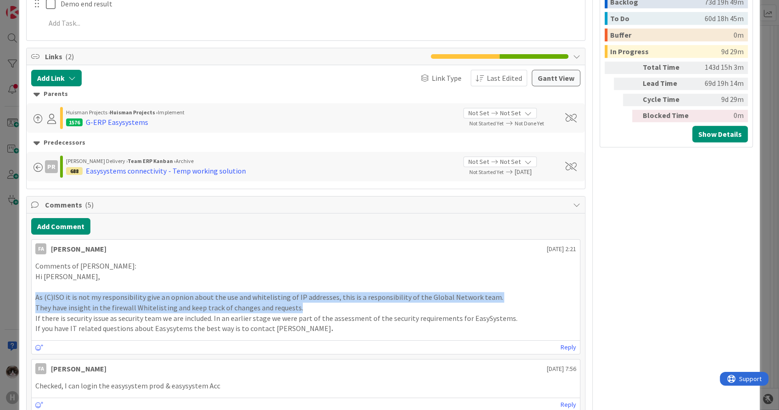
drag, startPoint x: 37, startPoint y: 285, endPoint x: 512, endPoint y: 295, distance: 475.6
click at [513, 295] on div "Comments of [PERSON_NAME]: Hi [PERSON_NAME], As (C)ISO it is not my responsibil…" at bounding box center [305, 296] width 540 height 73
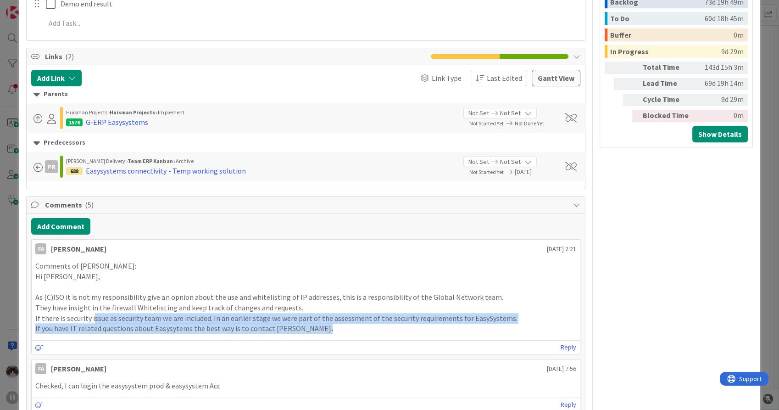
drag, startPoint x: 92, startPoint y: 309, endPoint x: 405, endPoint y: 313, distance: 313.7
click at [405, 313] on div "Comments of [PERSON_NAME]: Hi [PERSON_NAME], As (C)ISO it is not my responsibil…" at bounding box center [305, 296] width 540 height 73
drag, startPoint x: 34, startPoint y: 306, endPoint x: 367, endPoint y: 321, distance: 333.2
click at [367, 321] on div "Comments of [PERSON_NAME]: Hi [PERSON_NAME], As (C)ISO it is not my responsibil…" at bounding box center [306, 297] width 548 height 80
drag, startPoint x: 367, startPoint y: 321, endPoint x: 319, endPoint y: 315, distance: 48.6
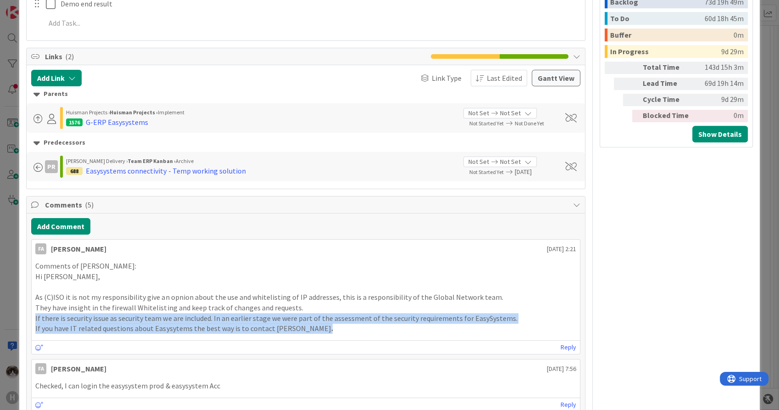
click at [319, 323] on p "If you have IT related questions about Easysytems the best way is to contact [P…" at bounding box center [305, 328] width 540 height 11
click at [340, 322] on div "Comments of [PERSON_NAME]: Hi [PERSON_NAME], As (C)ISO it is not my responsibil…" at bounding box center [306, 297] width 548 height 80
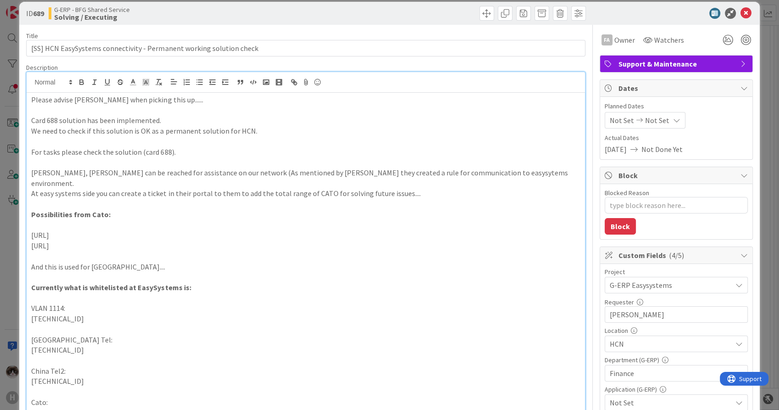
scroll to position [0, 0]
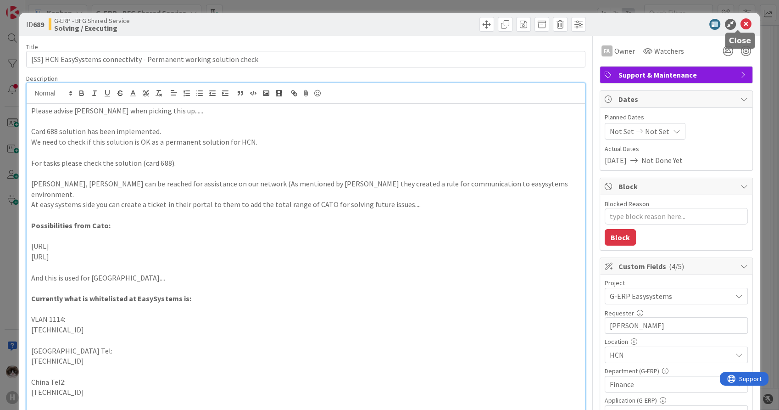
click at [740, 24] on icon at bounding box center [745, 24] width 11 height 11
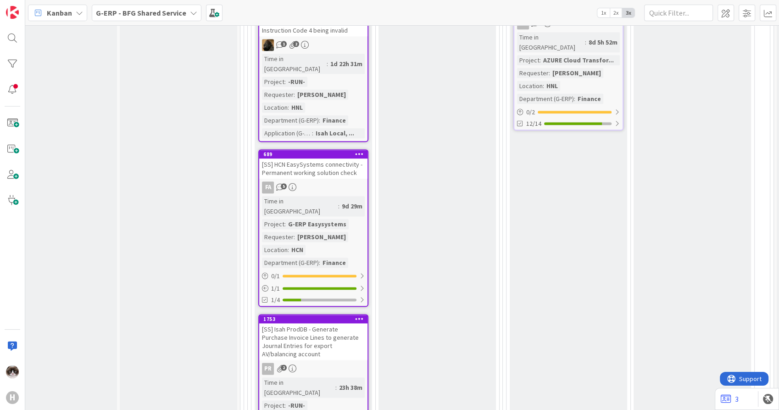
scroll to position [1270, 29]
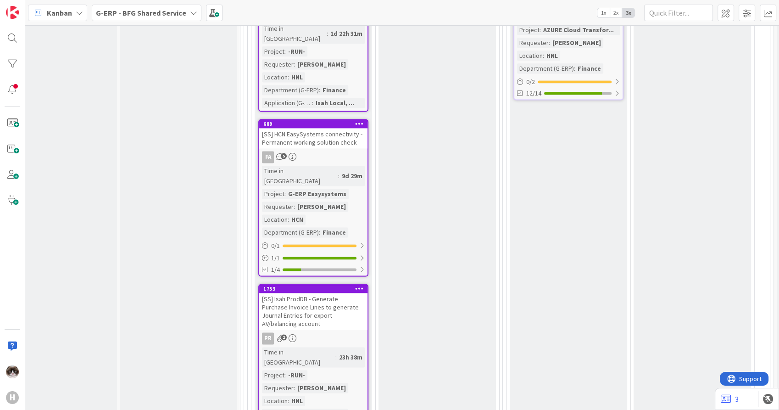
click at [339, 166] on div "Time in Column : 9d 29m Project : G-ERP Easysystems Requester : [PERSON_NAME] L…" at bounding box center [313, 202] width 103 height 72
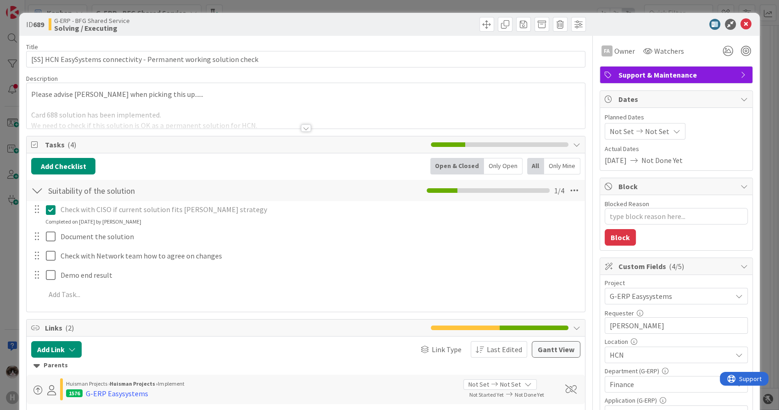
click at [740, 22] on icon at bounding box center [745, 24] width 11 height 11
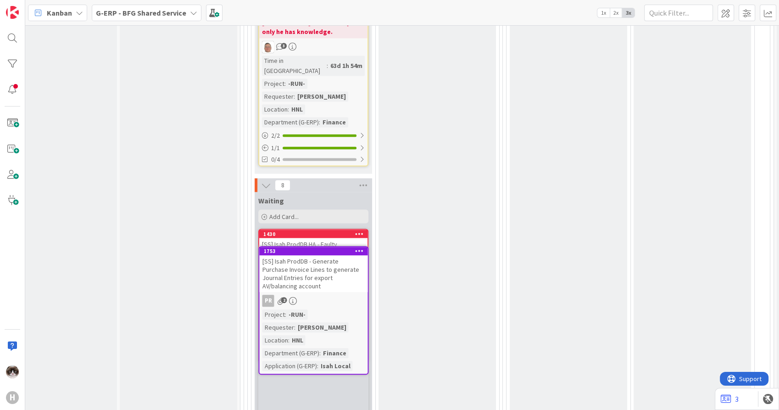
scroll to position [1610, 29]
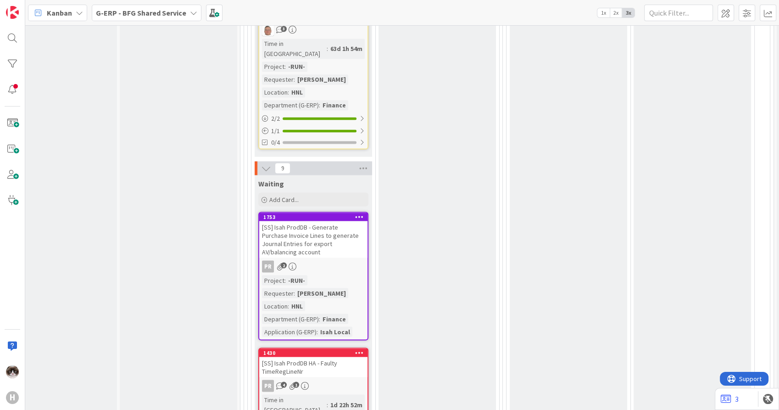
click at [340, 260] on div "PR 2" at bounding box center [313, 266] width 108 height 12
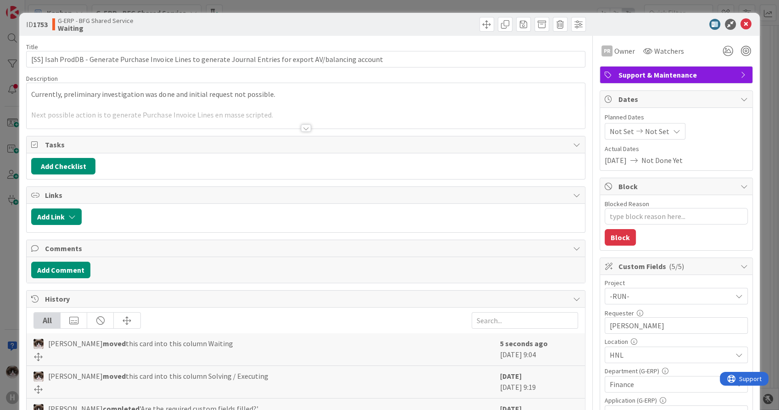
click at [301, 127] on div at bounding box center [306, 127] width 10 height 7
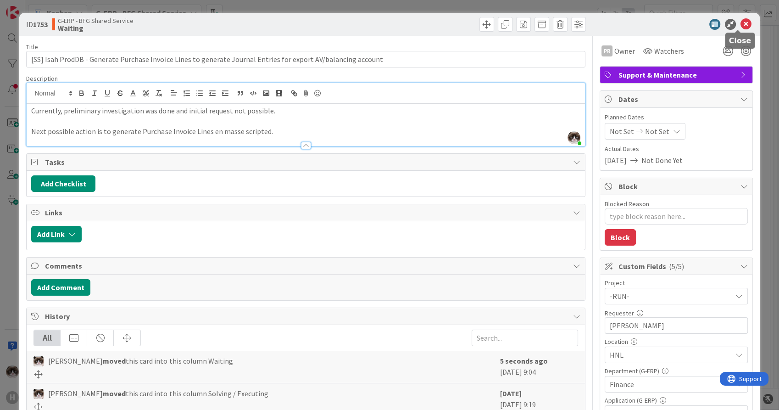
click at [740, 28] on icon at bounding box center [745, 24] width 11 height 11
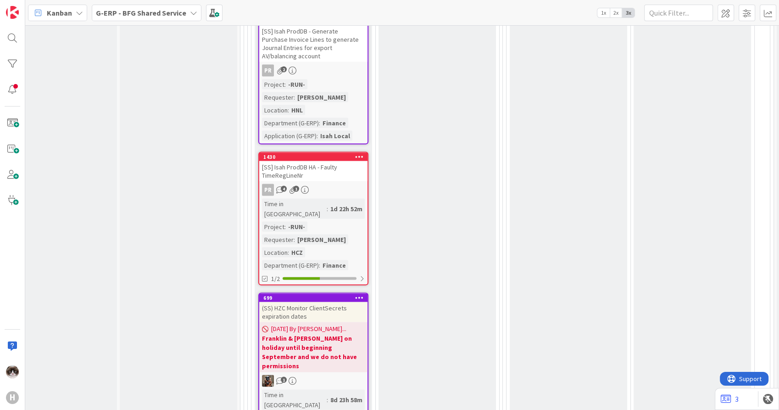
scroll to position [1814, 29]
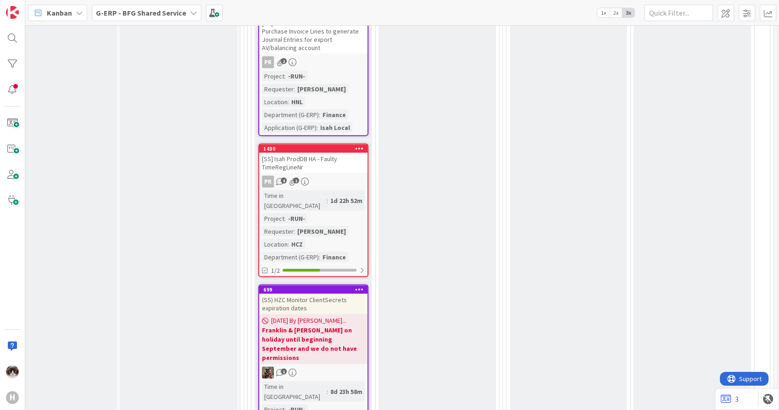
click at [333, 153] on div "[SS] Isah ProdDB HA - Faulty TimeRegLineNr" at bounding box center [313, 163] width 108 height 20
type textarea "x"
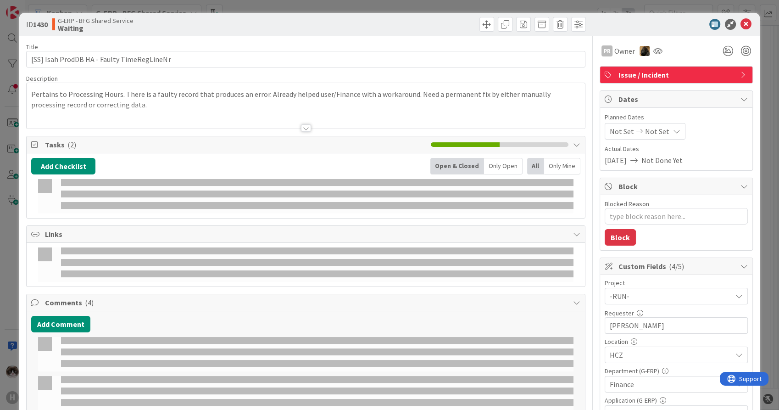
select select "sql"
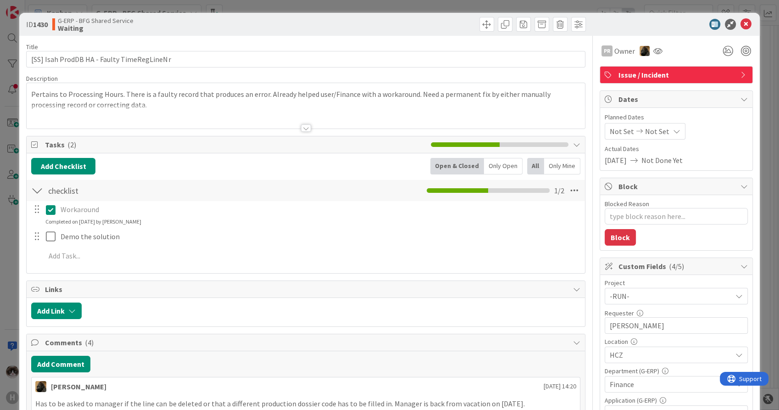
click at [302, 126] on div at bounding box center [306, 127] width 10 height 7
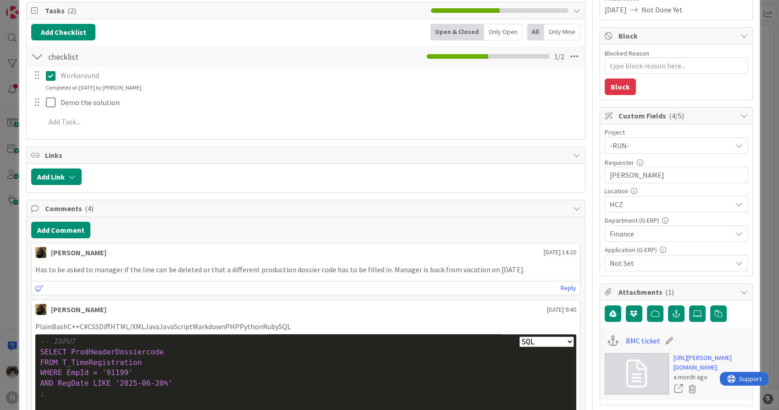
scroll to position [153, 0]
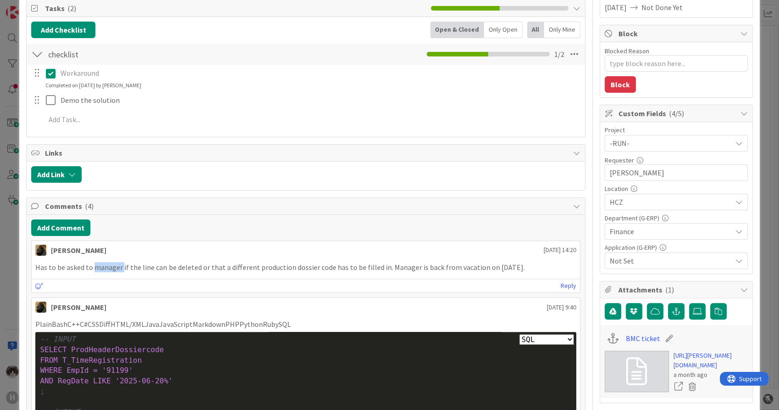
drag, startPoint x: 92, startPoint y: 268, endPoint x: 168, endPoint y: 271, distance: 75.7
click at [164, 271] on div "Has to be asked to manager if the line can be deleted or that a different produ…" at bounding box center [306, 267] width 548 height 18
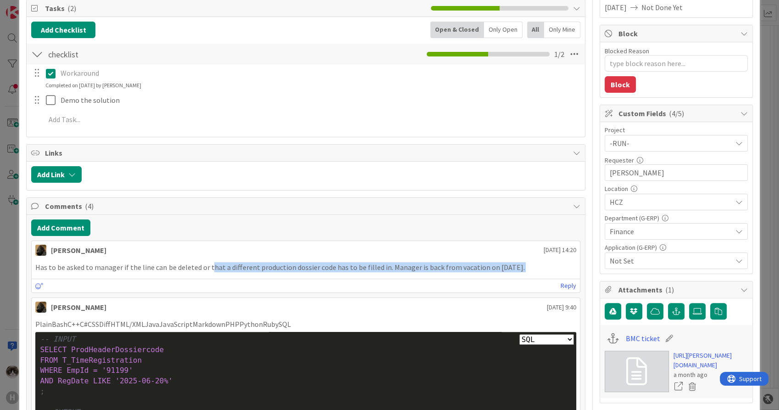
drag, startPoint x: 168, startPoint y: 271, endPoint x: 483, endPoint y: 279, distance: 315.6
click at [483, 279] on div "[PERSON_NAME] [DATE] 14:20 Has to be asked to manager if the line can be delete…" at bounding box center [305, 266] width 548 height 53
drag, startPoint x: 483, startPoint y: 279, endPoint x: 401, endPoint y: 265, distance: 83.8
click at [401, 265] on p "Has to be asked to manager if the line can be deleted or that a different produ…" at bounding box center [305, 267] width 540 height 11
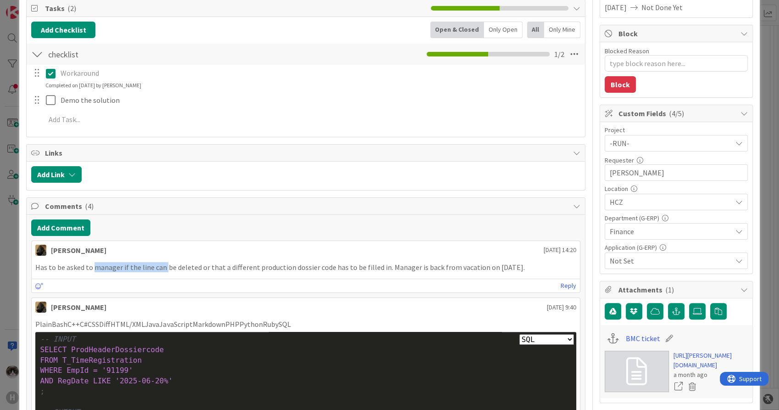
scroll to position [0, 0]
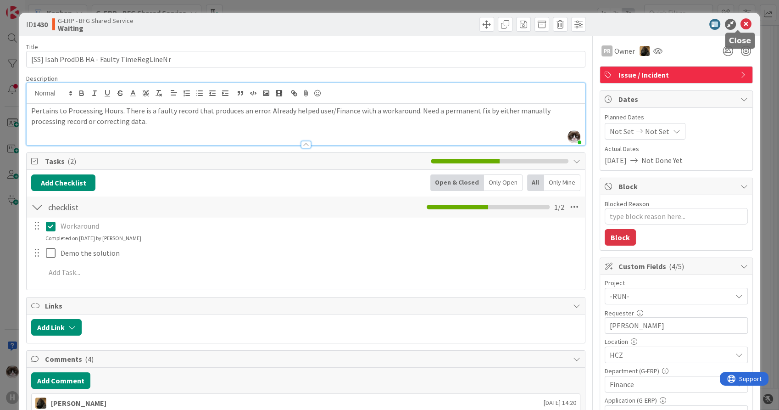
click at [741, 22] on icon at bounding box center [745, 24] width 11 height 11
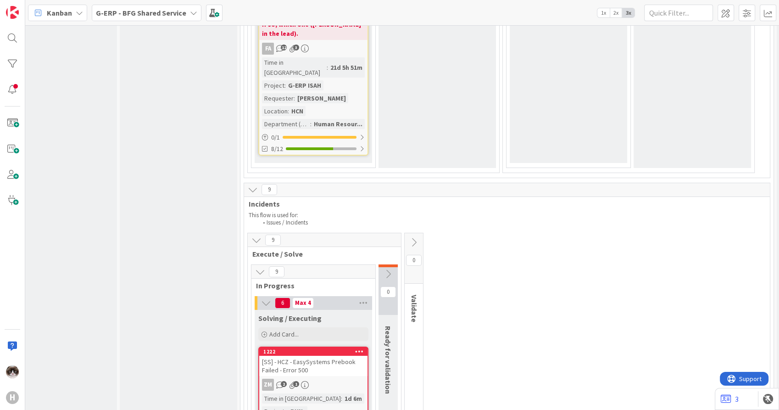
scroll to position [3240, 29]
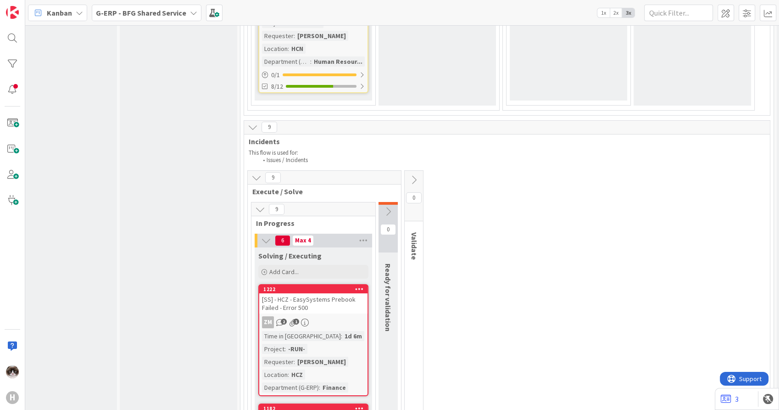
click at [343, 316] on div "ZM 2 1" at bounding box center [313, 322] width 108 height 12
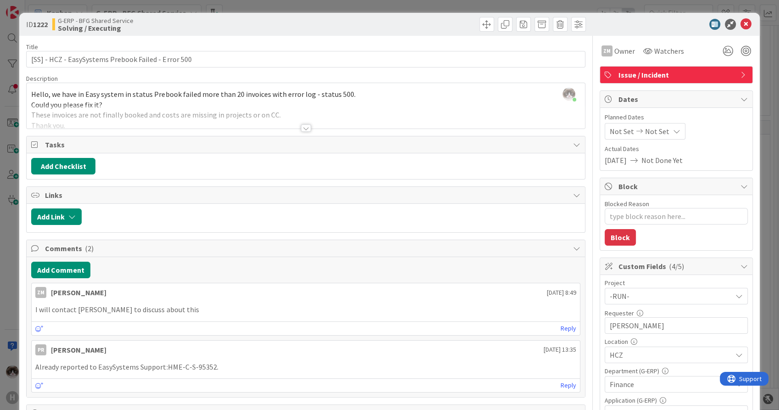
click at [306, 130] on div at bounding box center [306, 127] width 10 height 7
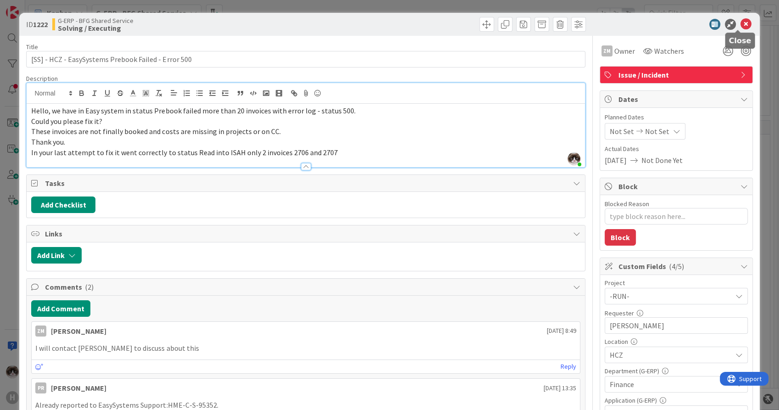
click at [740, 24] on icon at bounding box center [745, 24] width 11 height 11
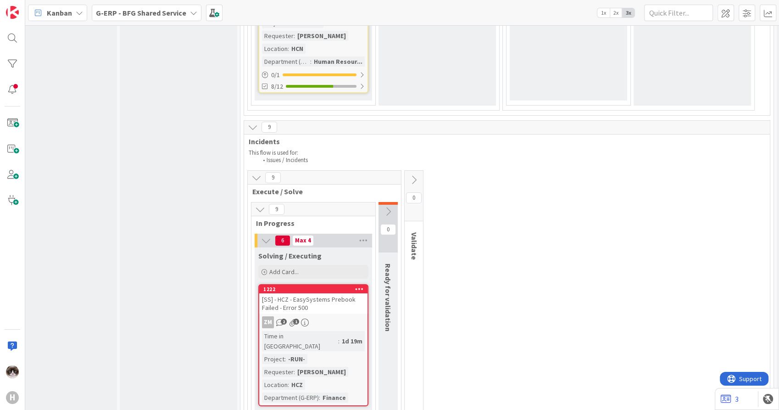
scroll to position [3291, 29]
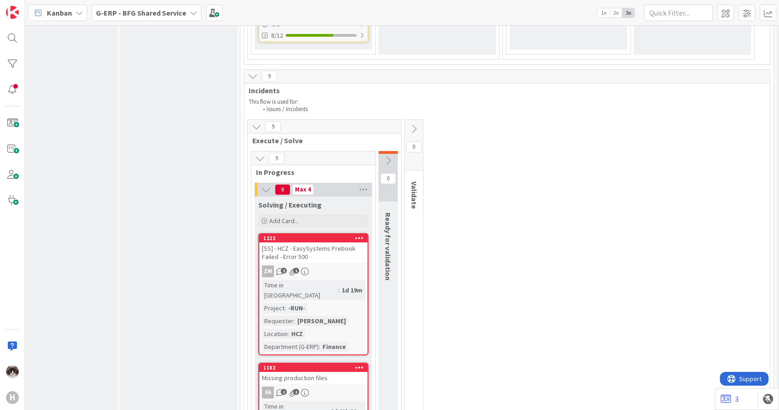
click at [345, 386] on div "FA 1 1" at bounding box center [313, 392] width 108 height 12
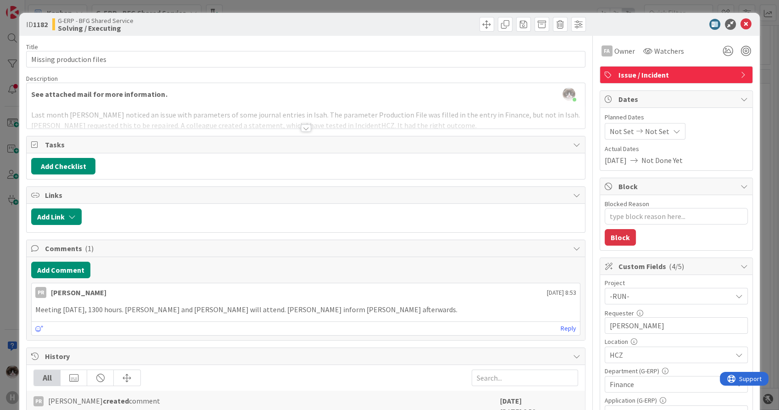
click at [302, 128] on div at bounding box center [306, 127] width 10 height 7
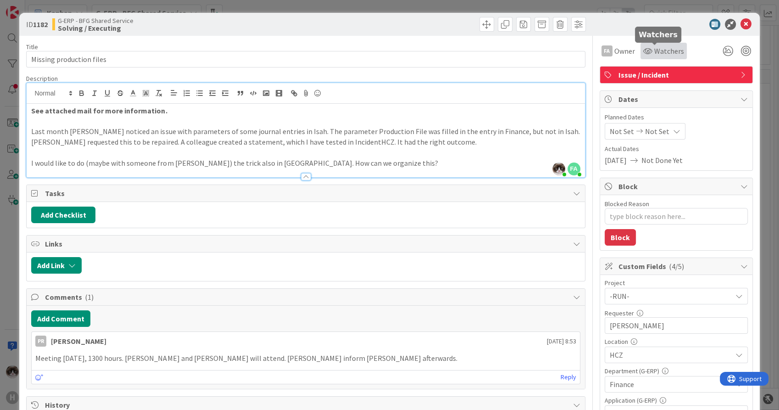
click at [657, 49] on span "Watchers" at bounding box center [669, 50] width 30 height 11
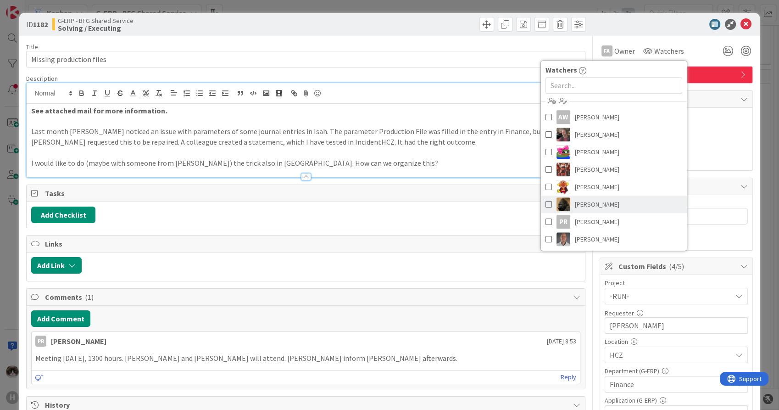
scroll to position [51, 0]
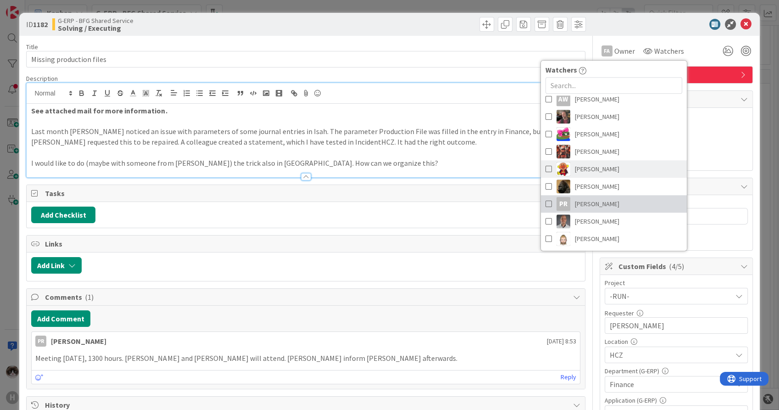
drag, startPoint x: 591, startPoint y: 202, endPoint x: 615, endPoint y: 177, distance: 35.3
click at [591, 202] on span "[PERSON_NAME]" at bounding box center [596, 204] width 44 height 14
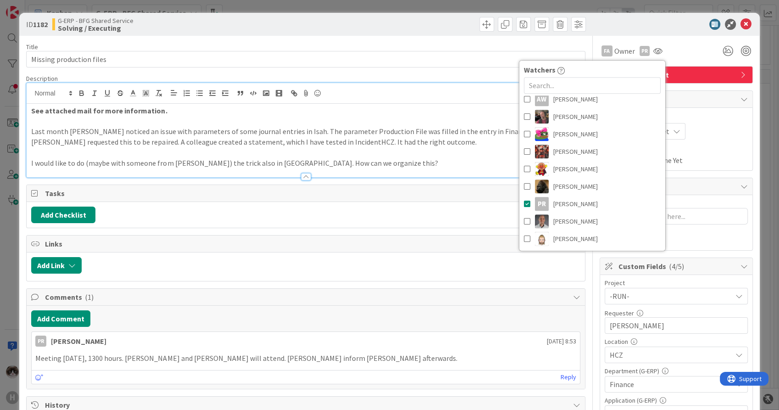
click at [687, 50] on div "FA Owner PR Watchers [PERSON_NAME] AW [PERSON_NAME] [PERSON_NAME] [PERSON_NAME]…" at bounding box center [675, 51] width 153 height 17
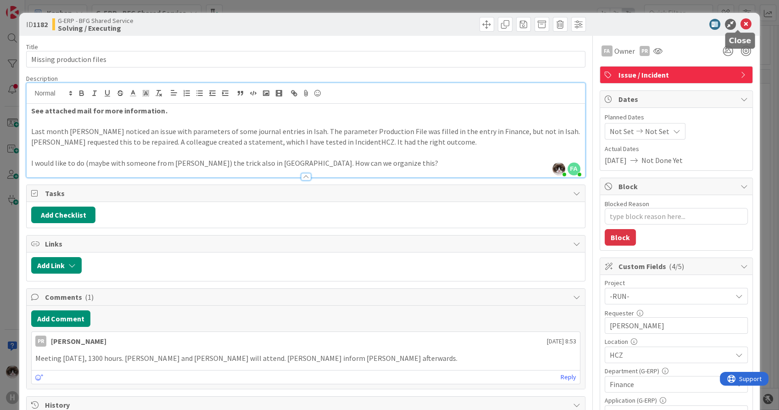
click at [740, 22] on icon at bounding box center [745, 24] width 11 height 11
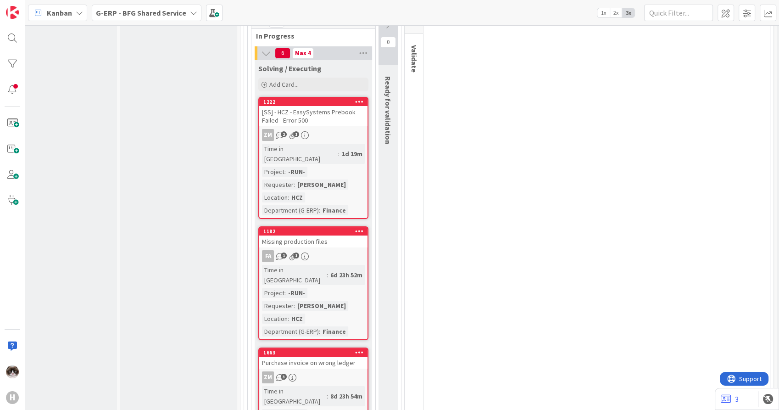
scroll to position [3444, 29]
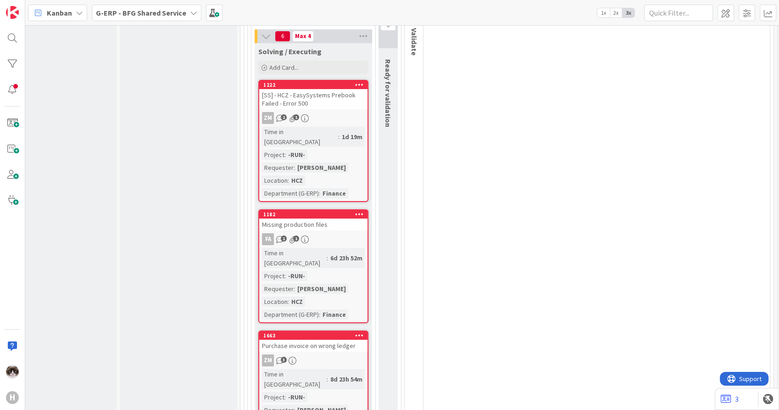
click at [317, 354] on div "ZM 3" at bounding box center [313, 360] width 108 height 12
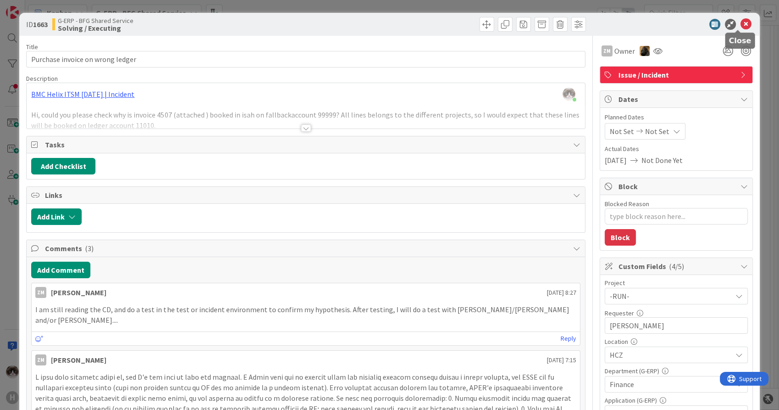
click at [741, 27] on icon at bounding box center [745, 24] width 11 height 11
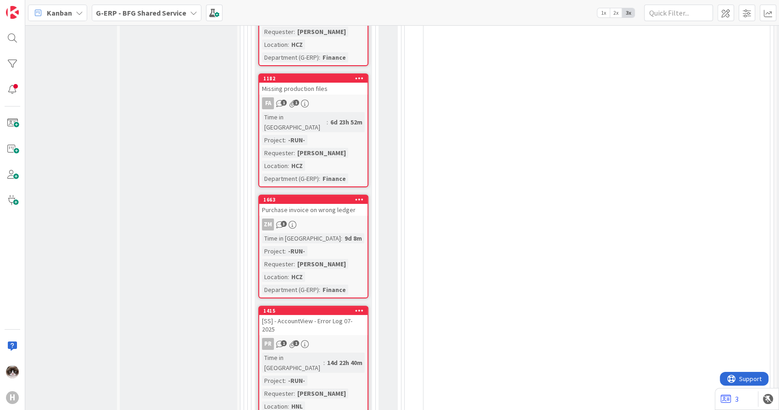
scroll to position [3597, 29]
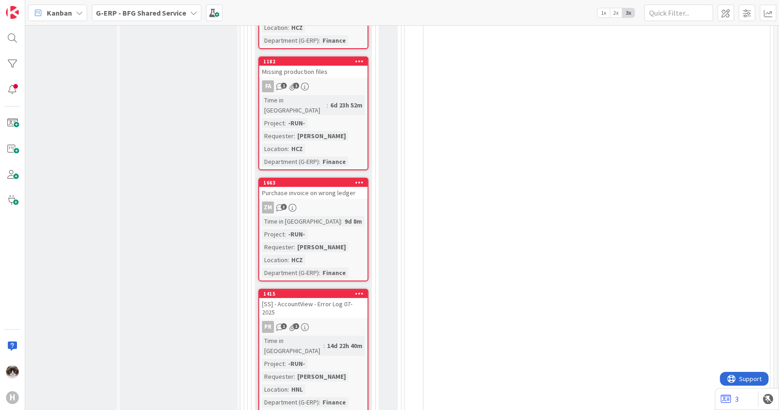
click at [331, 321] on div "PR 1 1" at bounding box center [313, 327] width 108 height 12
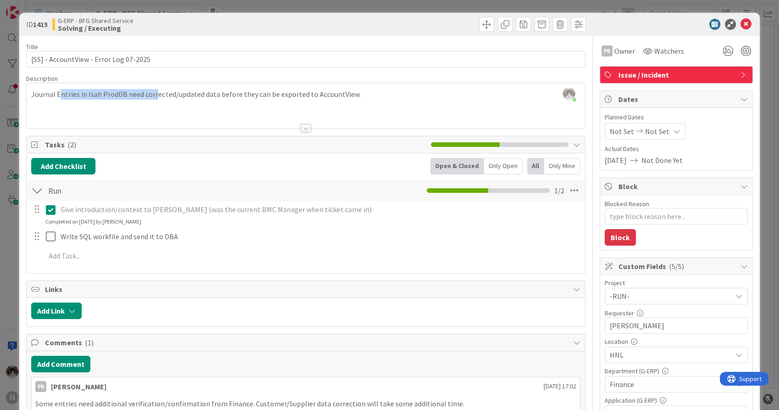
drag, startPoint x: 60, startPoint y: 96, endPoint x: 315, endPoint y: 93, distance: 254.5
click at [310, 92] on div "[PERSON_NAME] just joined Journal Entries in Isah ProdDB need corrected/updated…" at bounding box center [306, 105] width 558 height 45
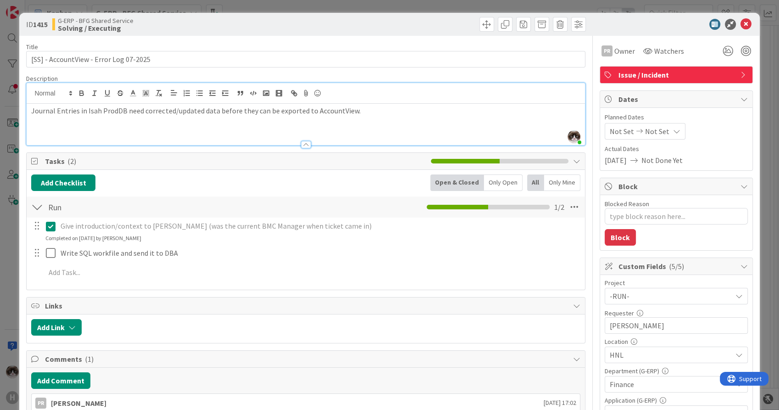
click at [371, 117] on p at bounding box center [305, 121] width 548 height 11
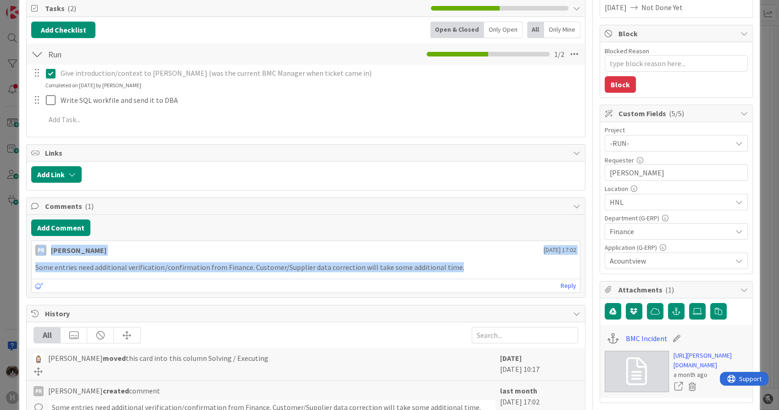
drag, startPoint x: 452, startPoint y: 267, endPoint x: 30, endPoint y: 249, distance: 422.2
click at [30, 249] on div "Add Comment PR [PERSON_NAME] [DATE] 17:02 Some entries need additional verifica…" at bounding box center [306, 256] width 558 height 83
click at [455, 272] on div "Some entries need additional verification/confirmation from Finance. Customer/S…" at bounding box center [306, 267] width 548 height 18
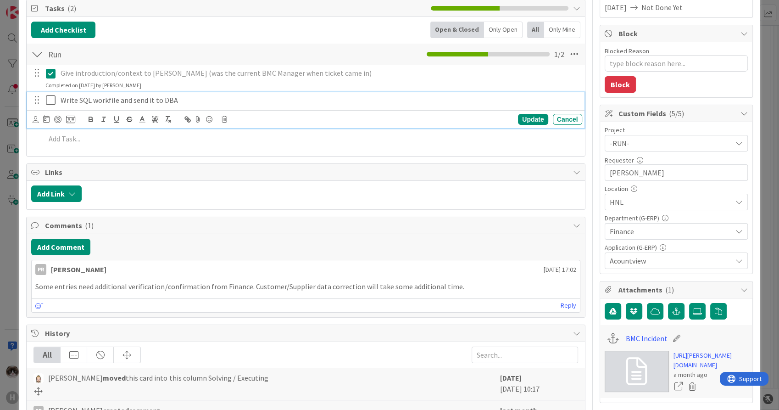
click at [420, 103] on p "Write SQL workfile and send it to DBA" at bounding box center [320, 100] width 518 height 11
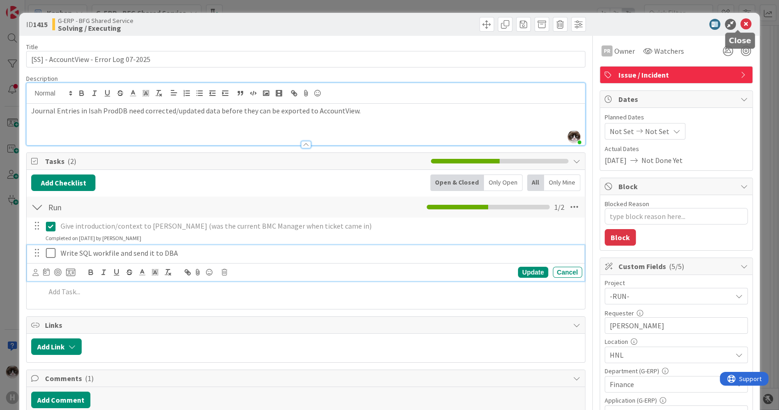
click at [740, 22] on icon at bounding box center [745, 24] width 11 height 11
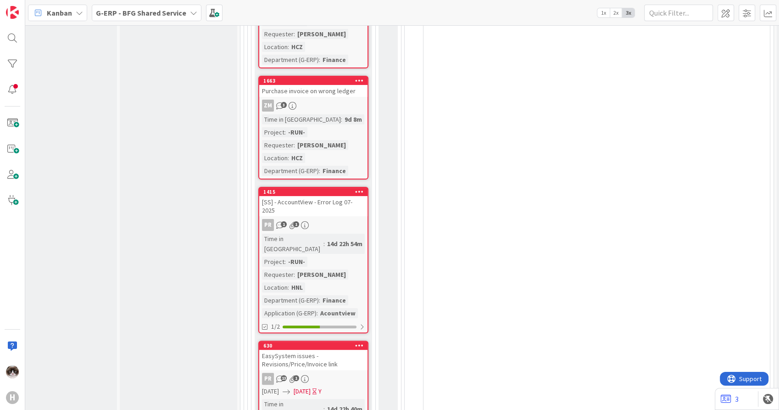
click at [358, 342] on icon at bounding box center [359, 345] width 9 height 6
click at [316, 388] on icon at bounding box center [314, 391] width 4 height 6
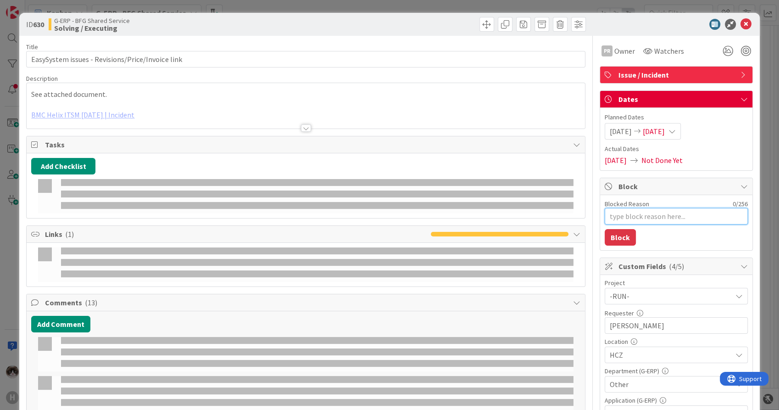
click at [627, 215] on textarea "Blocked Reason" at bounding box center [675, 216] width 143 height 17
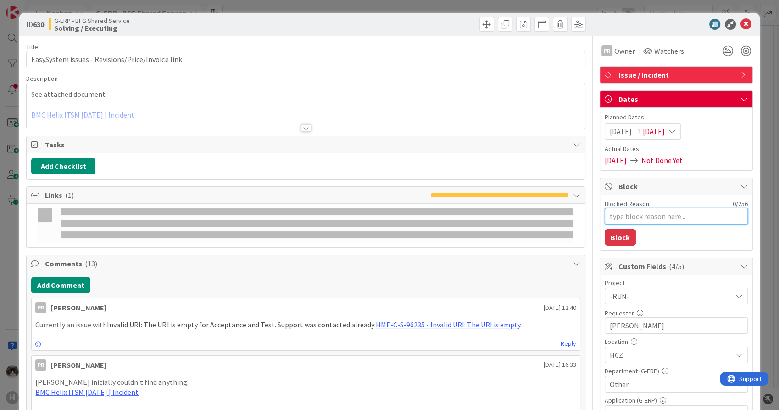
click at [616, 216] on textarea "Blocked Reason" at bounding box center [675, 216] width 143 height 17
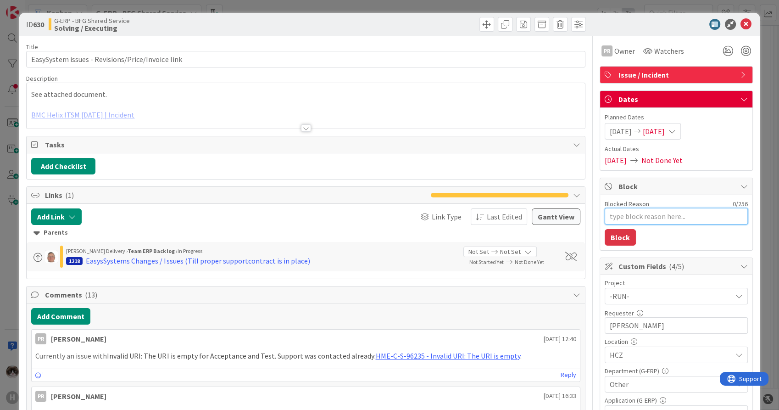
type textarea "x"
type textarea "E"
type textarea "x"
type textarea "Eay"
type textarea "x"
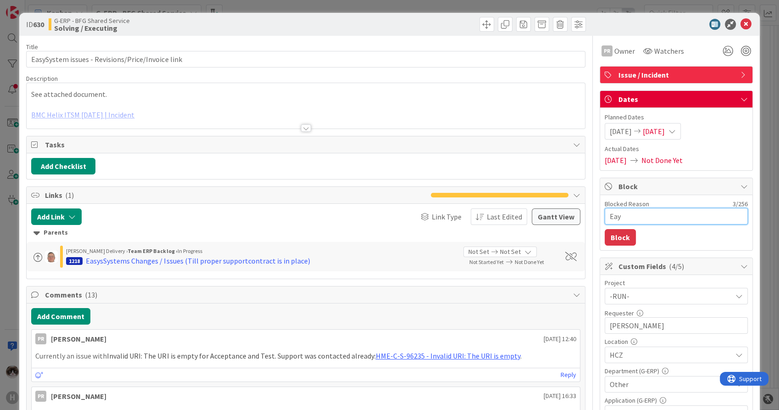
type textarea "Ea"
type textarea "x"
type textarea "Eas"
type textarea "x"
type textarea "Easy"
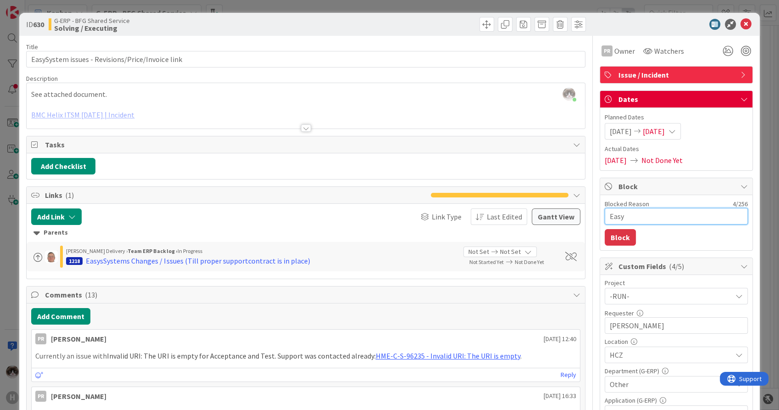
type textarea "x"
type textarea "Easys"
type textarea "x"
type textarea "Easysys"
type textarea "x"
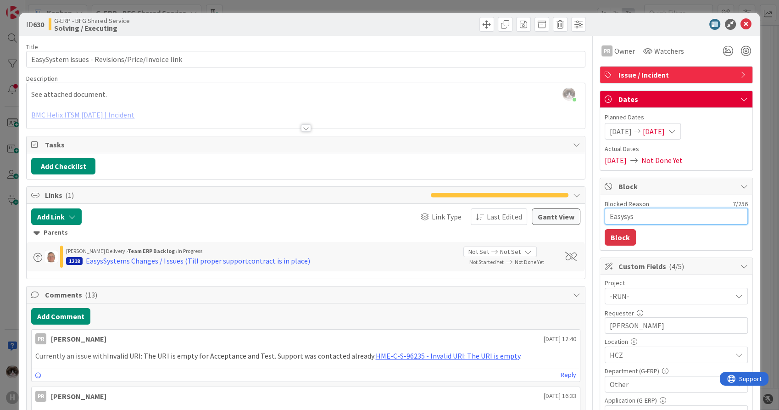
type textarea "Easysyst"
type textarea "x"
type textarea "Easysyste"
type textarea "x"
type textarea "Easysystem"
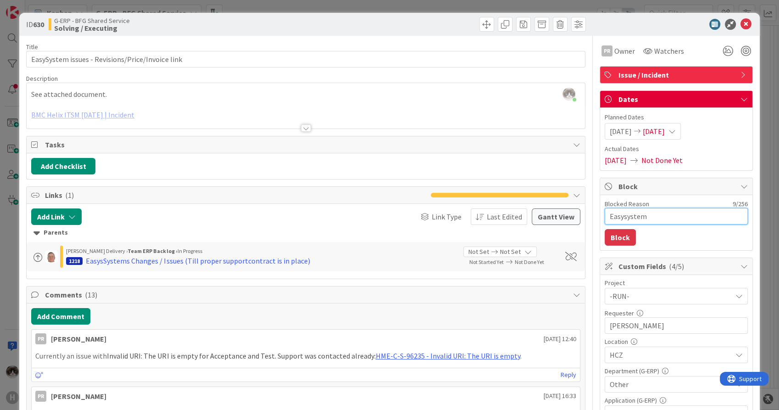
type textarea "x"
type textarea "Easysystems"
type textarea "x"
type textarea "Easysystems ac"
type textarea "x"
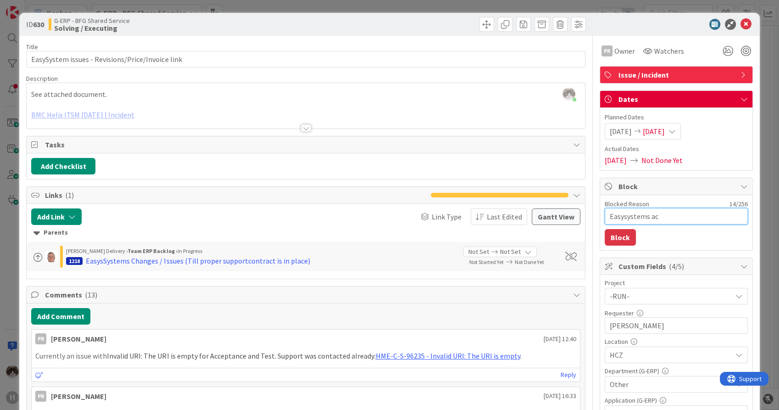
type textarea "Easysystems acc"
type textarea "x"
type textarea "Easysystems acc"
type textarea "x"
type textarea "Easysystems acc b"
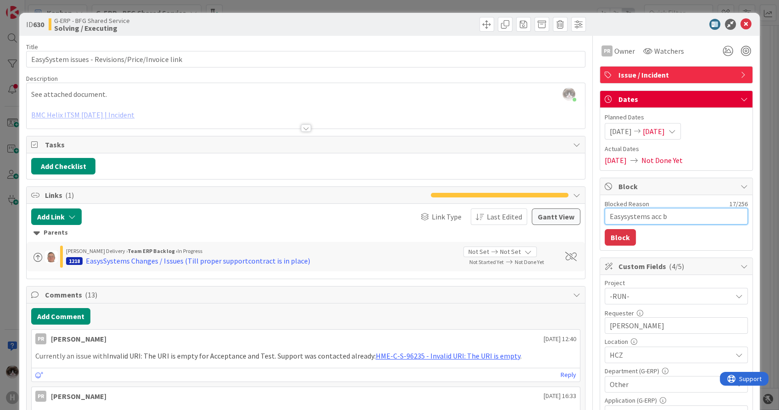
type textarea "x"
type textarea "Easysystems acc bro"
type textarea "x"
type textarea "Easysystems acc brok"
type textarea "x"
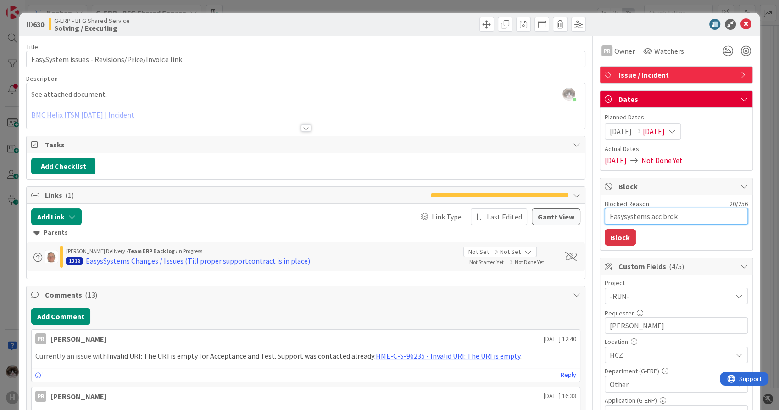
type textarea "Easysystems acc broke"
type textarea "x"
type textarea "Easysystems acc broken"
type textarea "x"
type textarea "Easysystems acc broken"
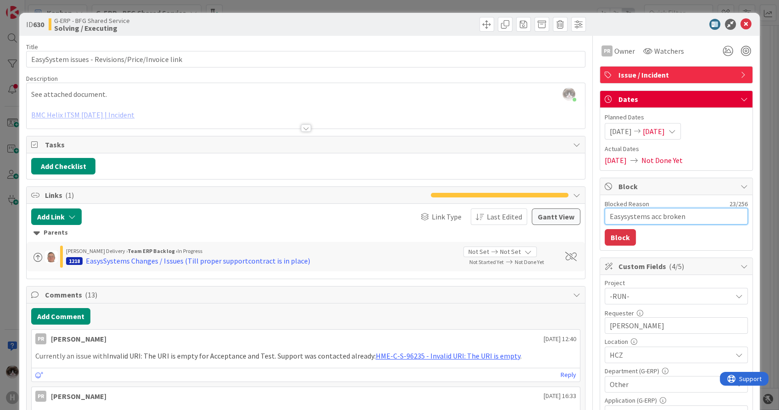
type textarea "x"
type textarea "Easysystems acc broken ye"
type textarea "x"
type textarea "Easysystems acc broken yet"
type textarea "x"
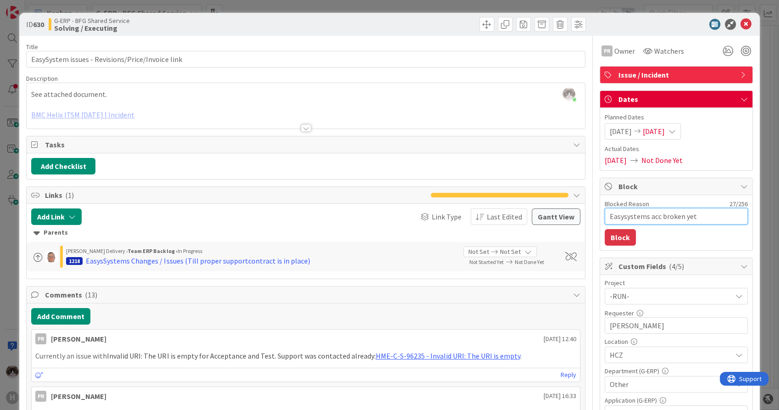
type textarea "Easysystems acc broken yet a"
type textarea "x"
type textarea "Easysystems acc broken yet ag"
type textarea "x"
type textarea "Easysystems acc broken yet agai"
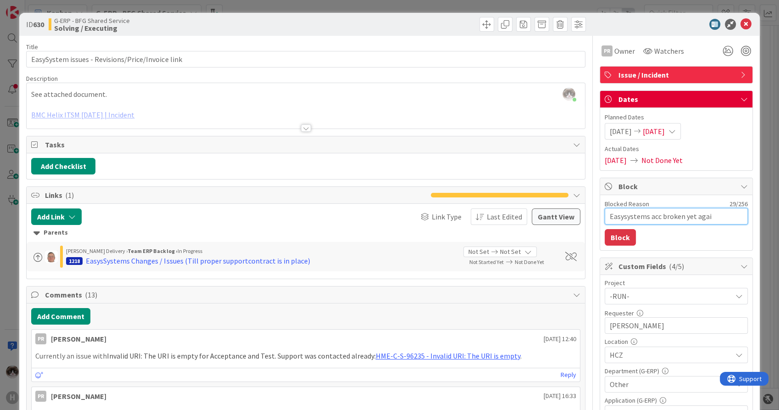
type textarea "x"
type textarea "Easysystems acc broken yet again"
type textarea "x"
type textarea "Easysystems acc broken yet again"
type textarea "x"
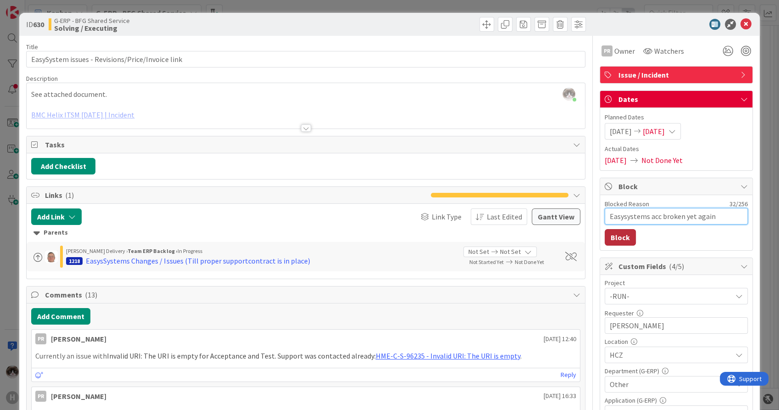
type textarea "Easysystems acc broken yet again"
click at [613, 236] on button "Block" at bounding box center [619, 237] width 31 height 17
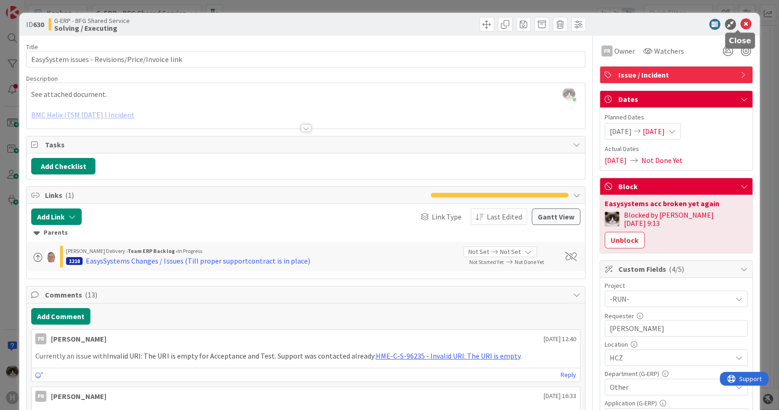
click at [740, 21] on icon at bounding box center [745, 24] width 11 height 11
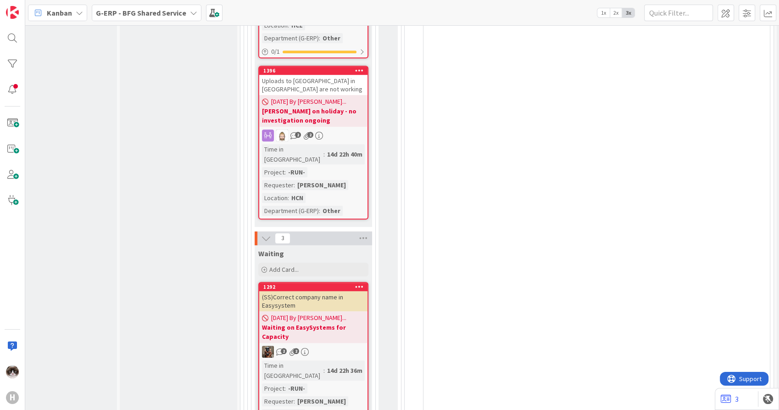
scroll to position [4208, 29]
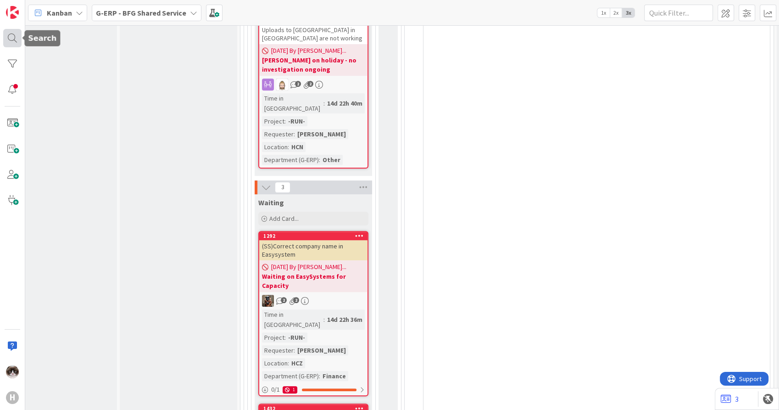
click at [10, 33] on div at bounding box center [12, 38] width 18 height 18
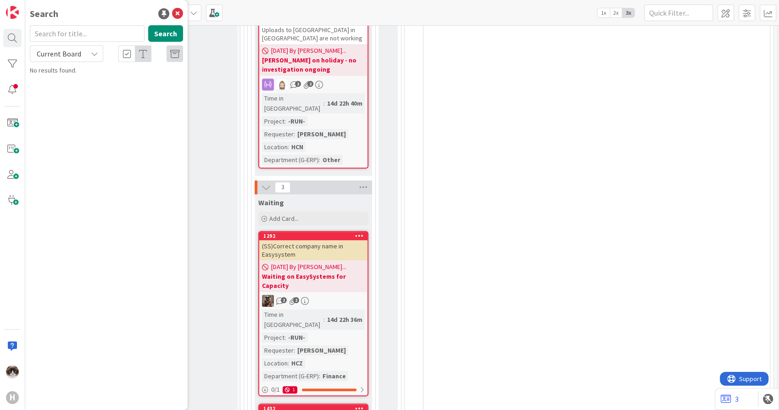
click at [65, 59] on span "Current Board" at bounding box center [59, 53] width 48 height 13
click at [61, 82] on link "Current Board" at bounding box center [82, 75] width 105 height 17
click at [73, 34] on input "text" at bounding box center [87, 33] width 115 height 17
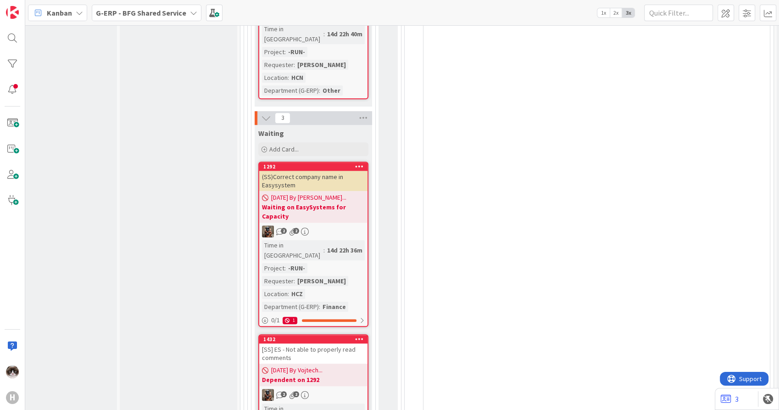
scroll to position [4259, 29]
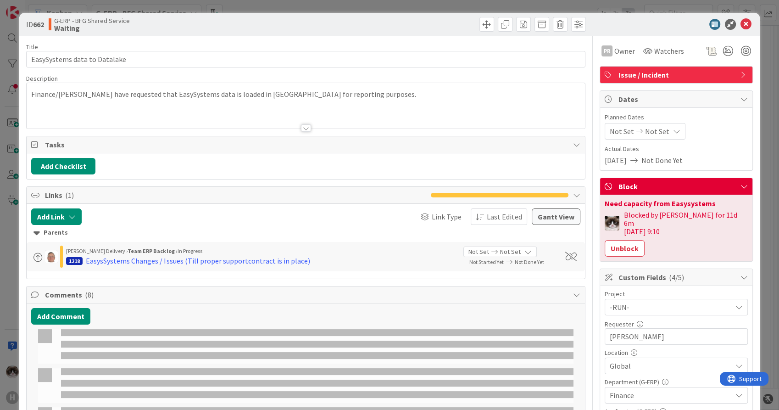
click at [674, 80] on div "Issue / Incident" at bounding box center [676, 74] width 152 height 17
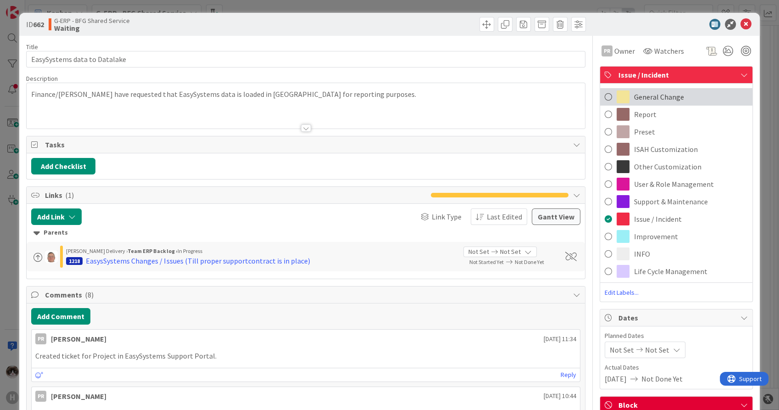
click at [671, 94] on span "General Change" at bounding box center [659, 96] width 50 height 11
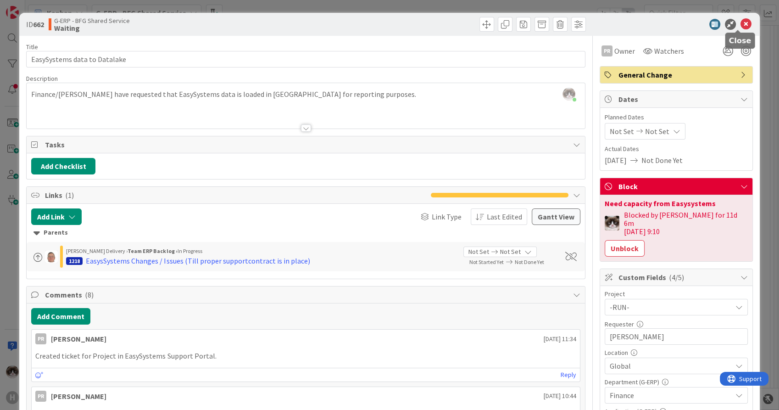
click at [740, 25] on icon at bounding box center [745, 24] width 11 height 11
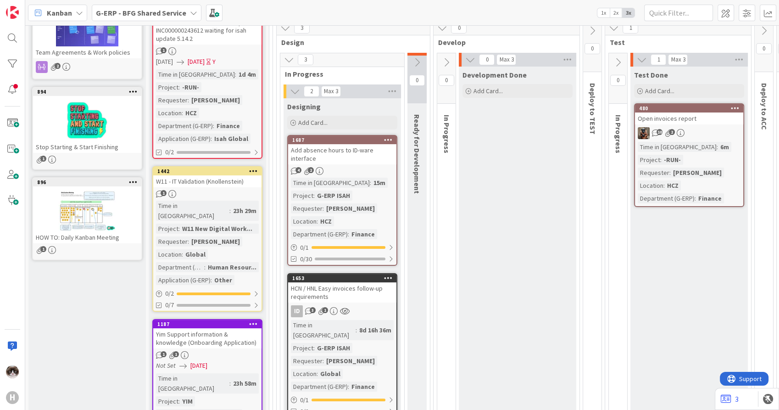
scroll to position [51, 0]
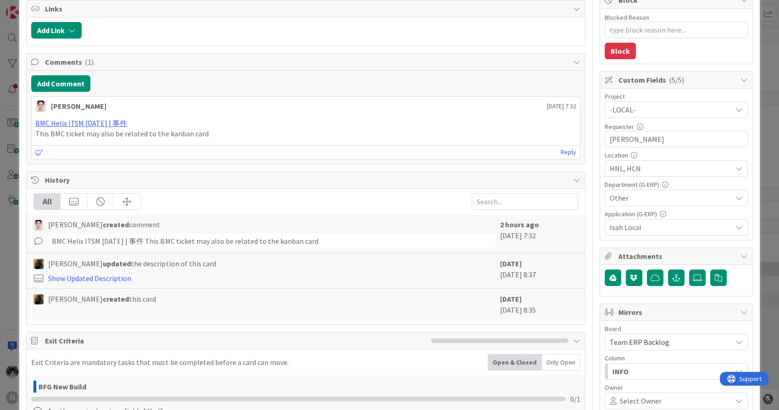
scroll to position [204, 0]
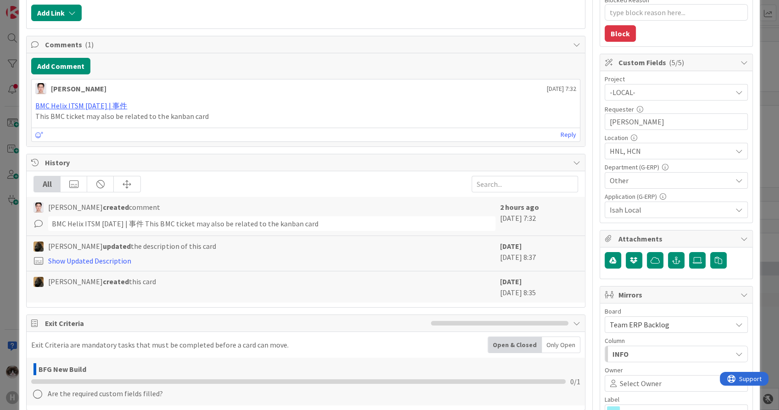
type textarea "x"
